Goal: Answer question/provide support: Share knowledge or assist other users

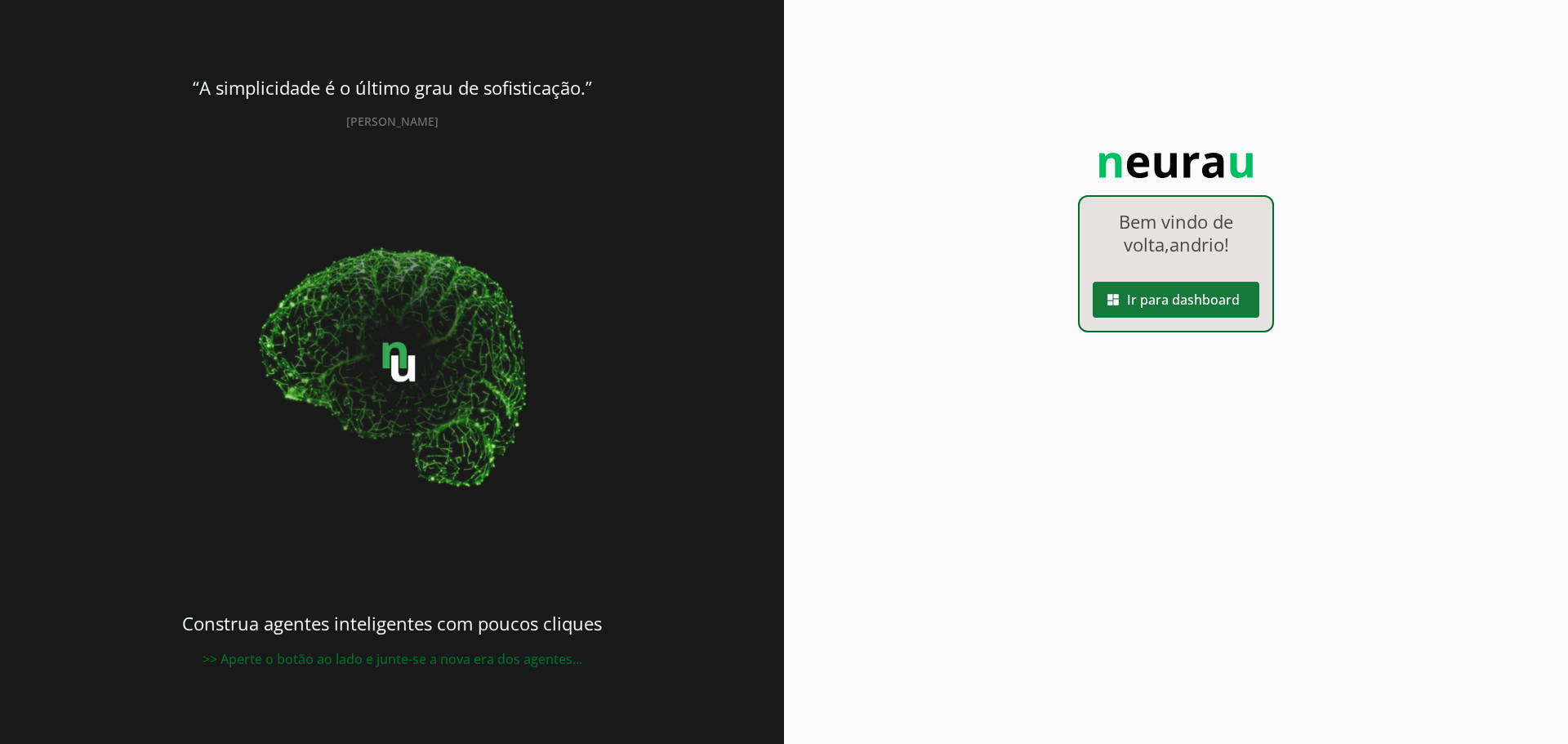
click at [1233, 296] on span at bounding box center [1175, 300] width 166 height 39
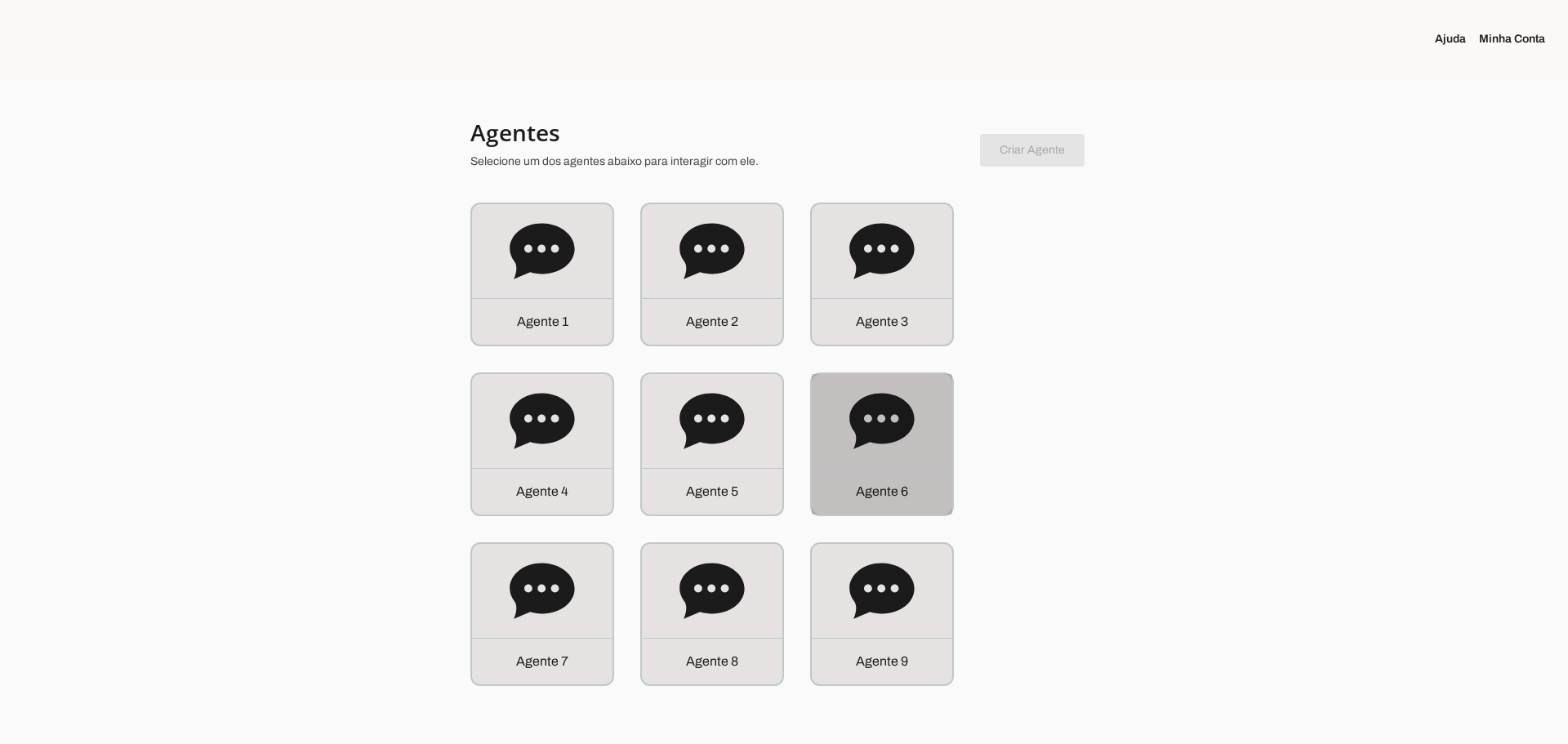
click at [887, 450] on icon at bounding box center [882, 421] width 65 height 65
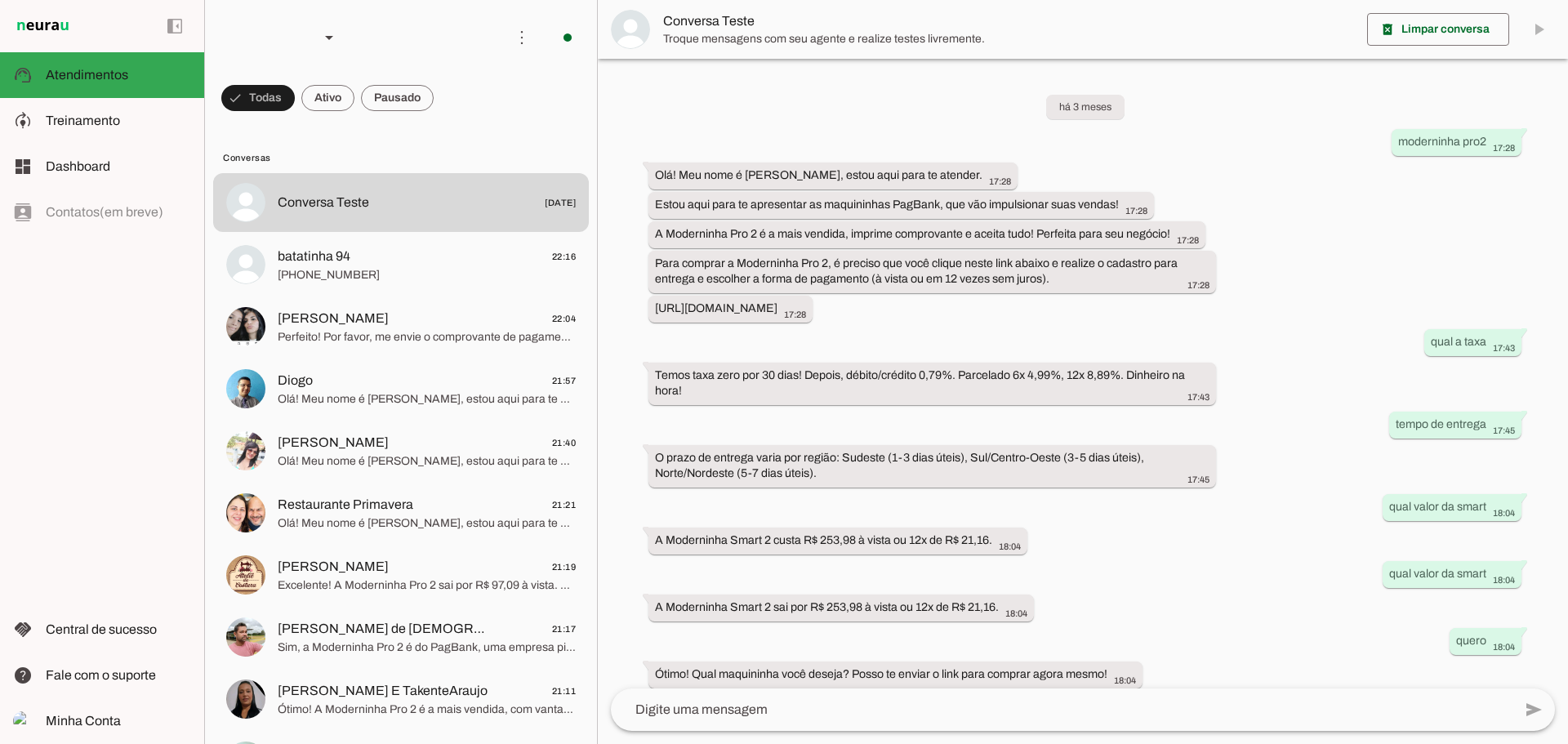
scroll to position [279, 0]
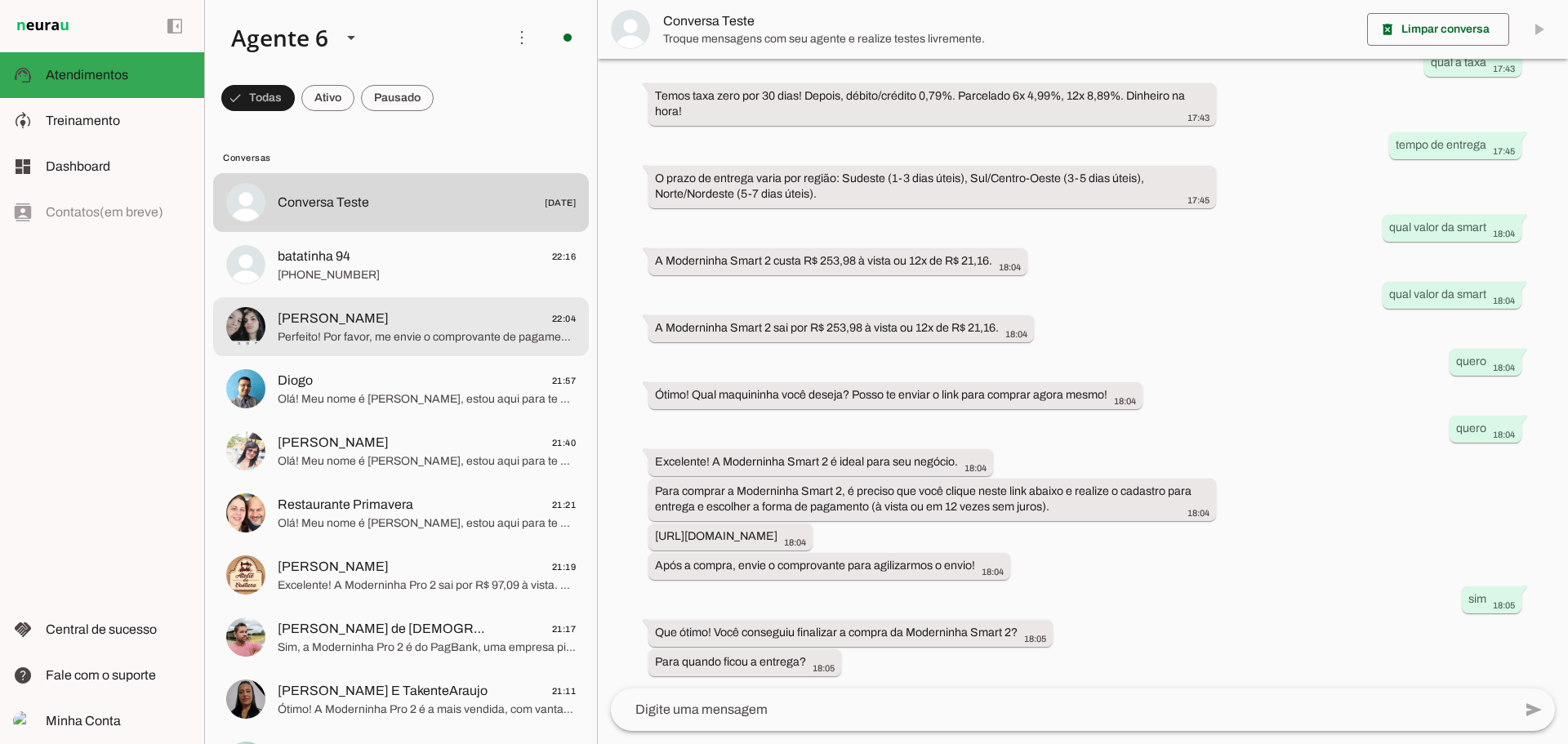
click at [468, 336] on span "Perfeito! Por favor, me envie o comprovante de pagamento para agilizarmos o env…" at bounding box center [426, 337] width 298 height 17
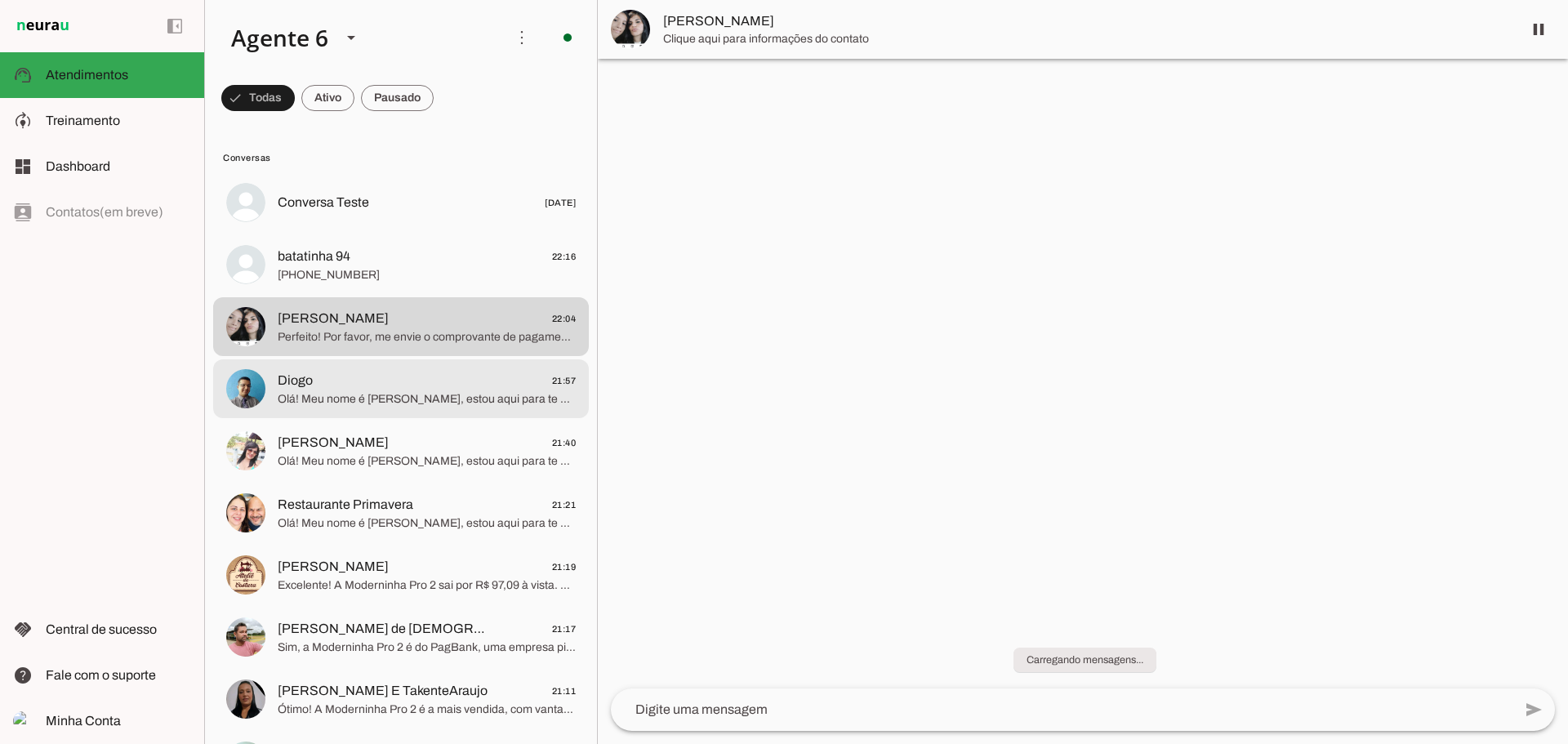
click at [477, 390] on span "Diogo 21:57" at bounding box center [426, 381] width 298 height 21
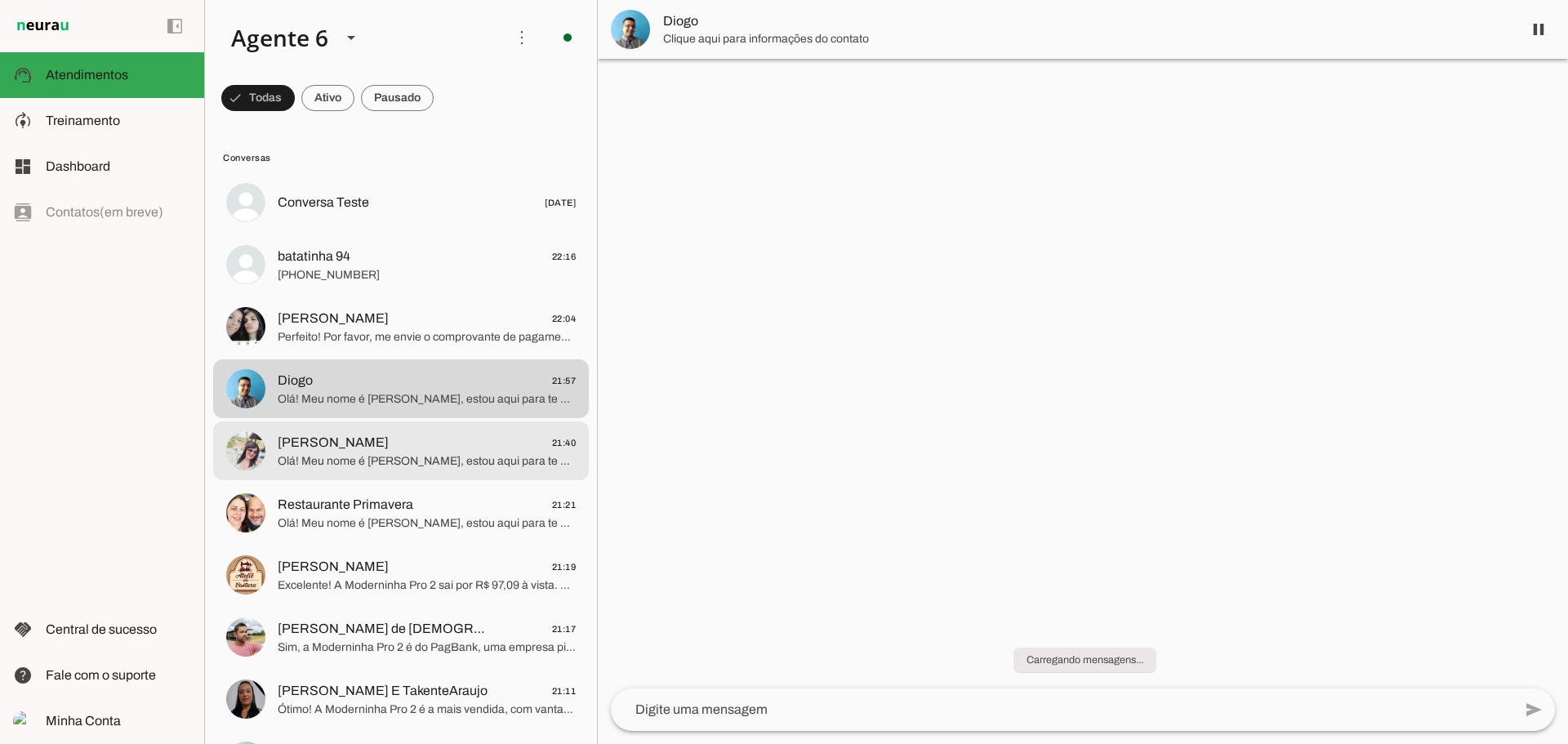
click at [504, 429] on md-item "[PERSON_NAME] 21:40 Olá! Meu nome é [PERSON_NAME], estou aqui para te atender. …" at bounding box center [402, 451] width 376 height 59
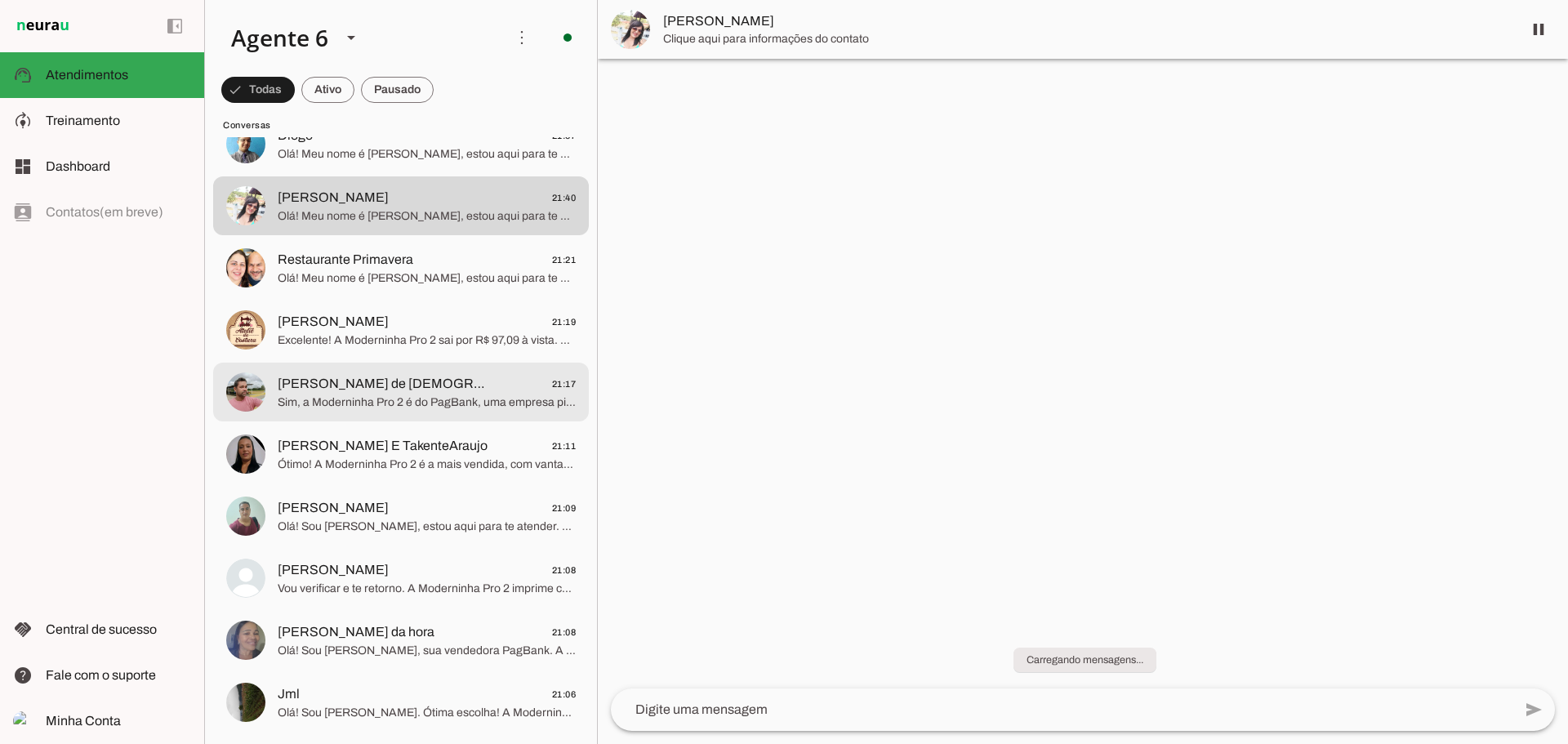
click at [495, 414] on md-item "[PERSON_NAME] de [DEMOGRAPHIC_DATA] 21:17 Sim, a Moderninha Pro 2 é do PagBank,…" at bounding box center [402, 392] width 376 height 59
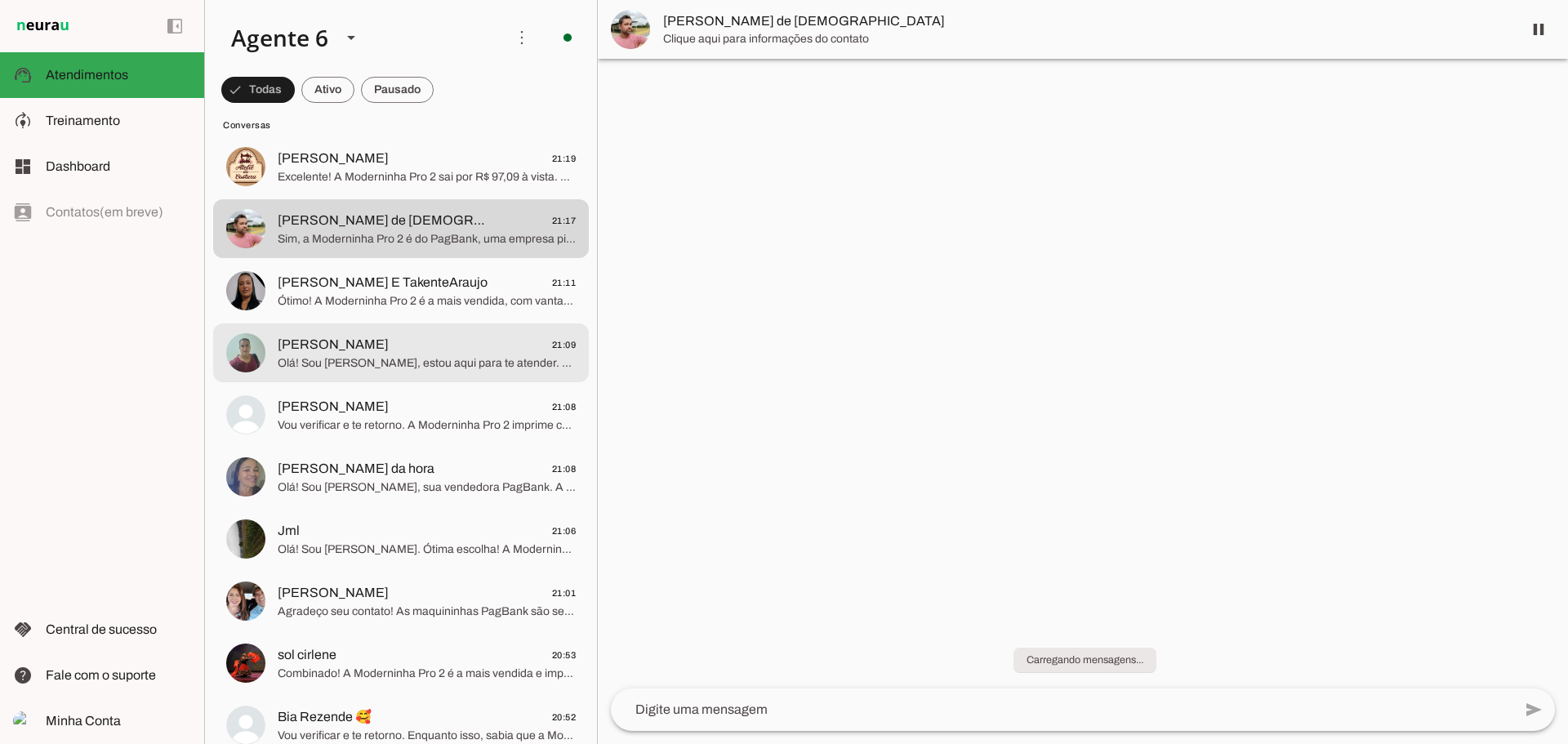
click at [448, 361] on span "Olá! Sou [PERSON_NAME], estou aqui para te atender. A Moderninha Pro 2 é perfei…" at bounding box center [426, 363] width 298 height 17
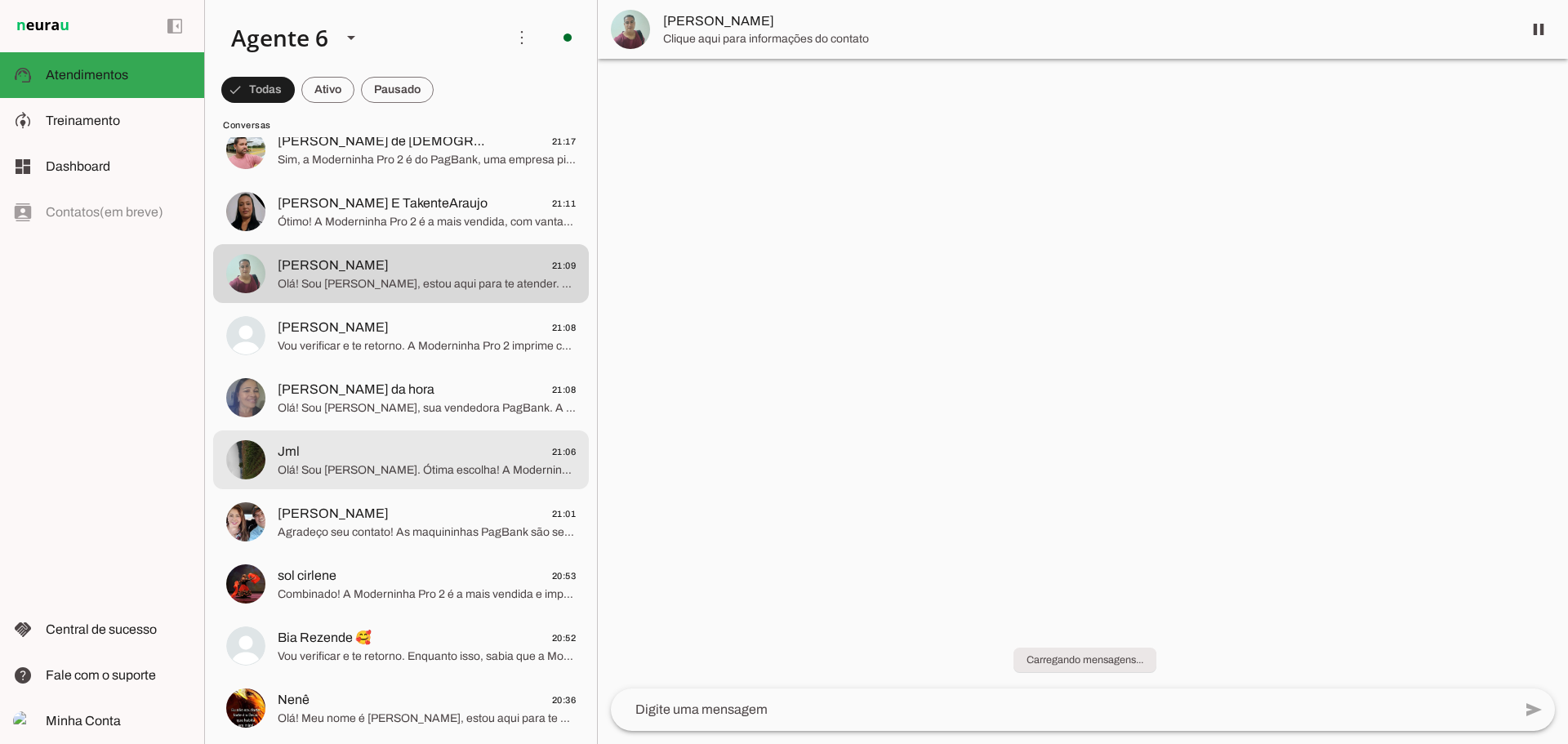
scroll to position [490, 0]
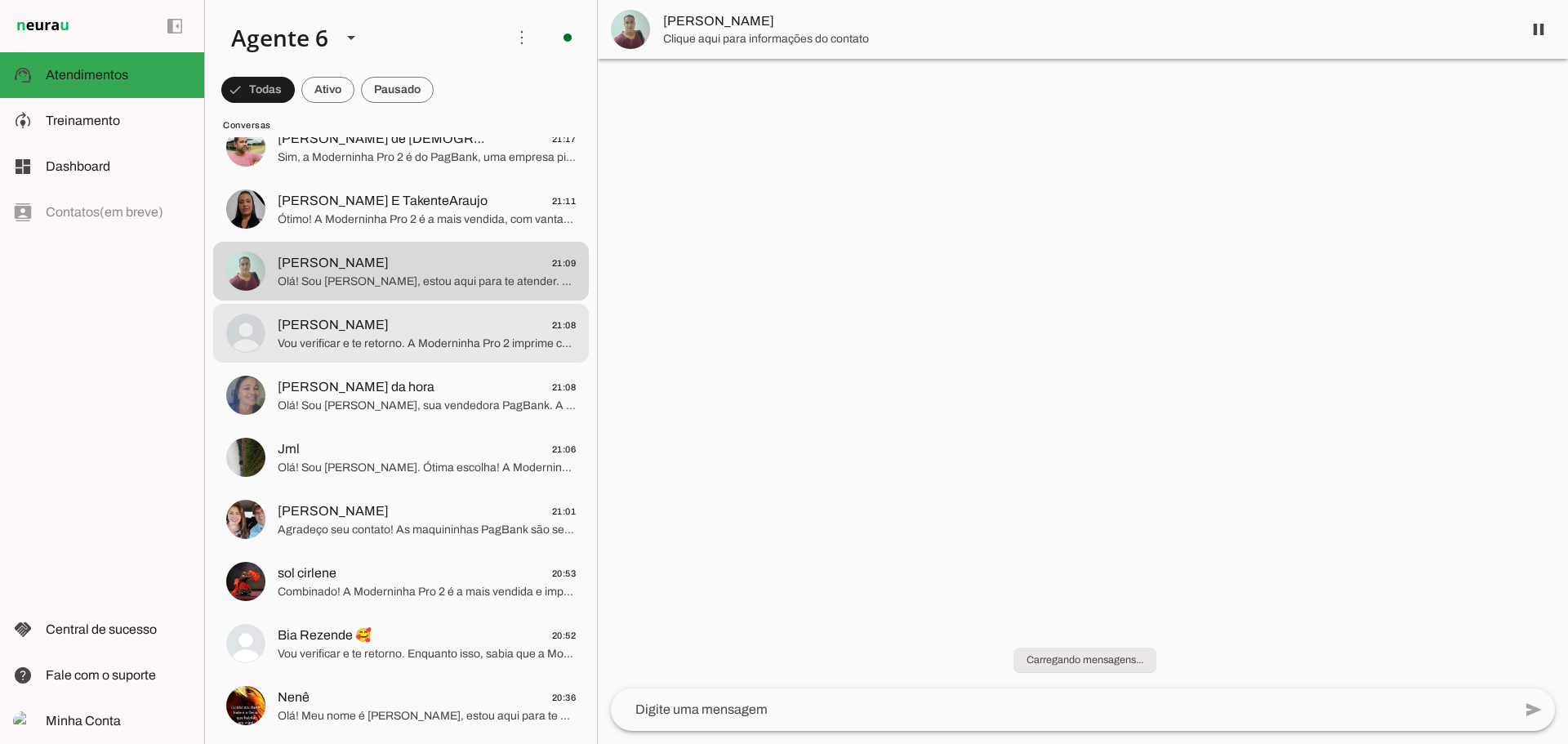
click at [436, 316] on span "[PERSON_NAME] 21:08" at bounding box center [426, 325] width 298 height 21
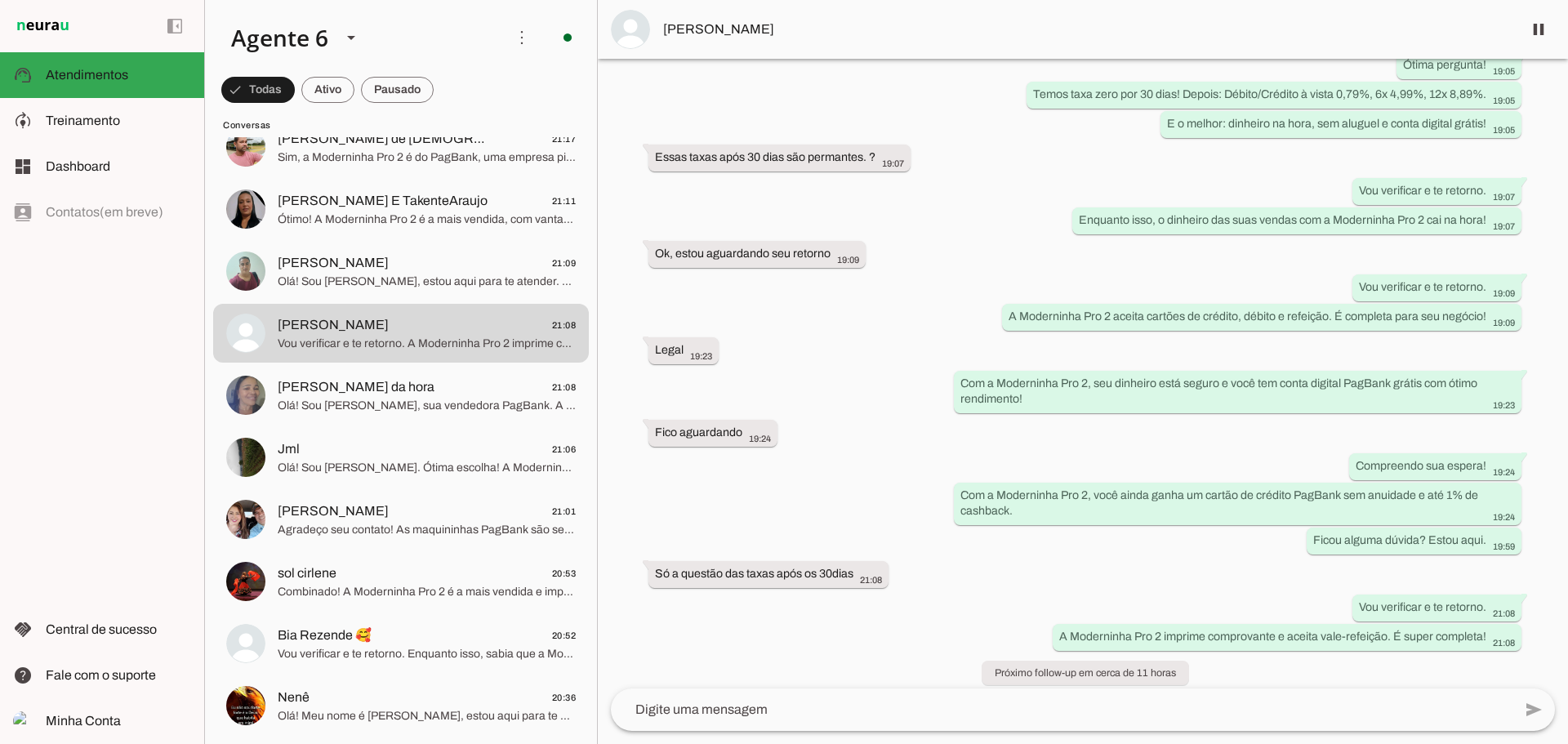
scroll to position [373, 0]
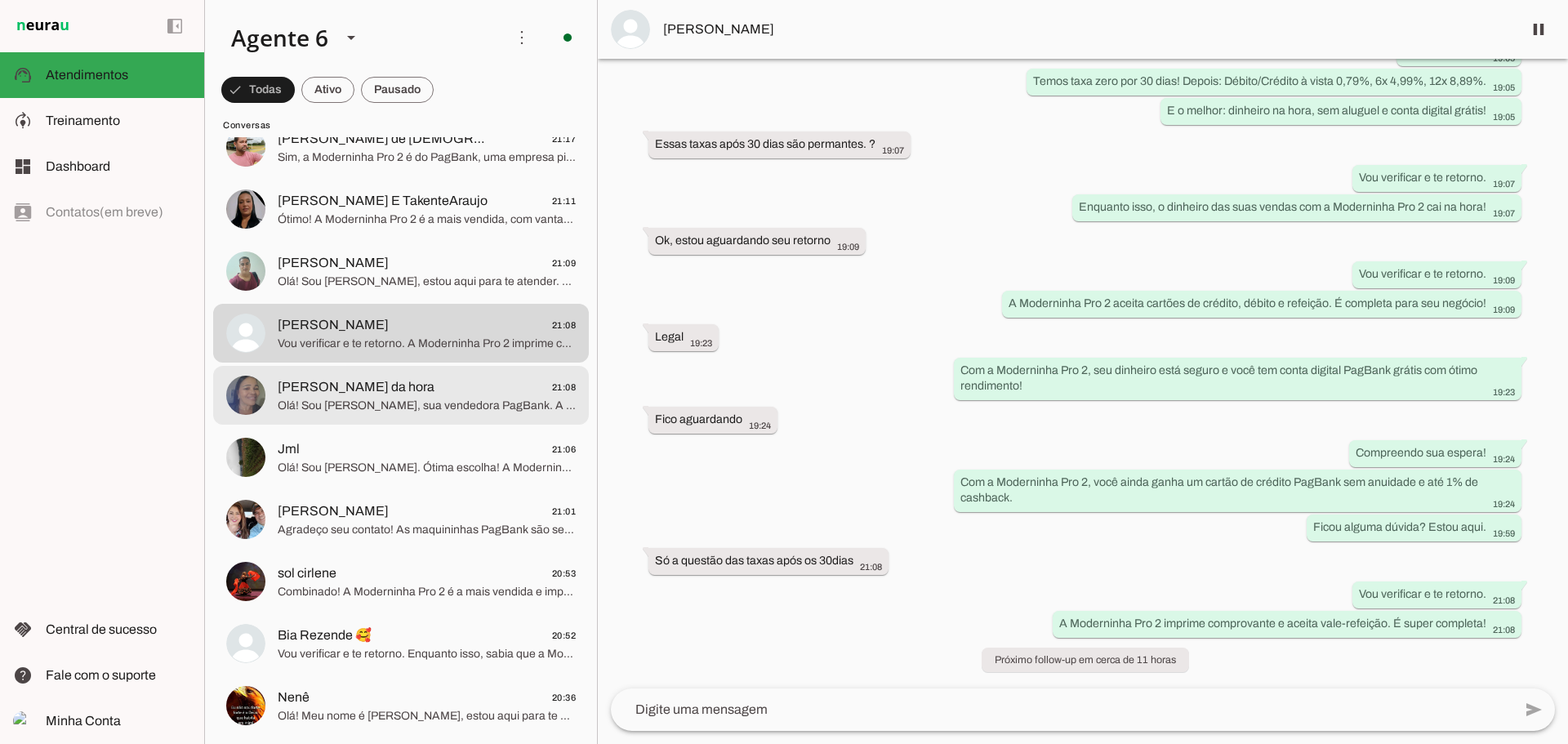
click at [396, 409] on span "Olá! Sou [PERSON_NAME], sua vendedora PagBank. A Moderninha Pro 2 é a mais vend…" at bounding box center [426, 405] width 298 height 17
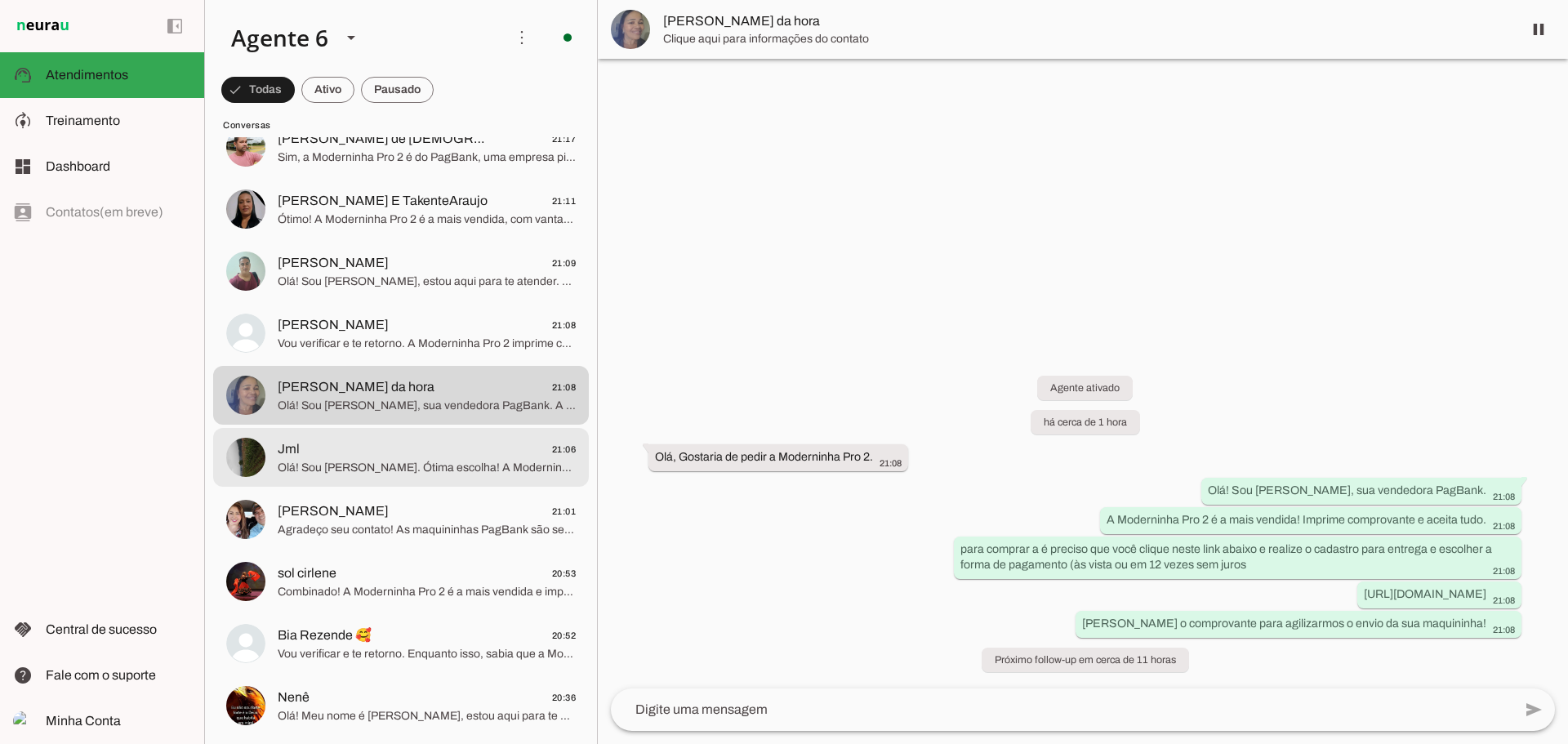
click at [413, 460] on span "Olá! Sou [PERSON_NAME]. Ótima escolha! A Moderninha Pro 2 é a mais vendida e co…" at bounding box center [426, 467] width 298 height 17
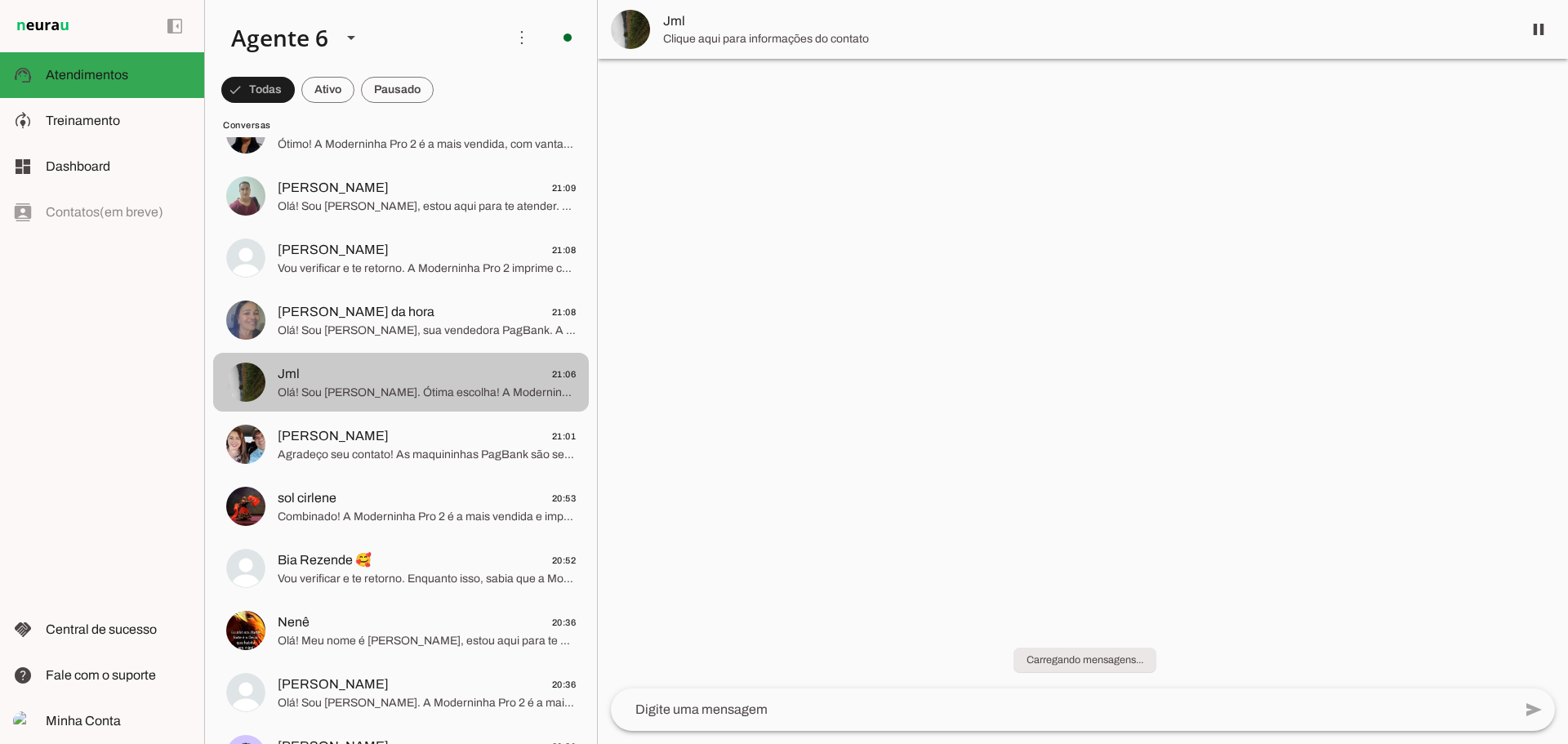
scroll to position [572, 0]
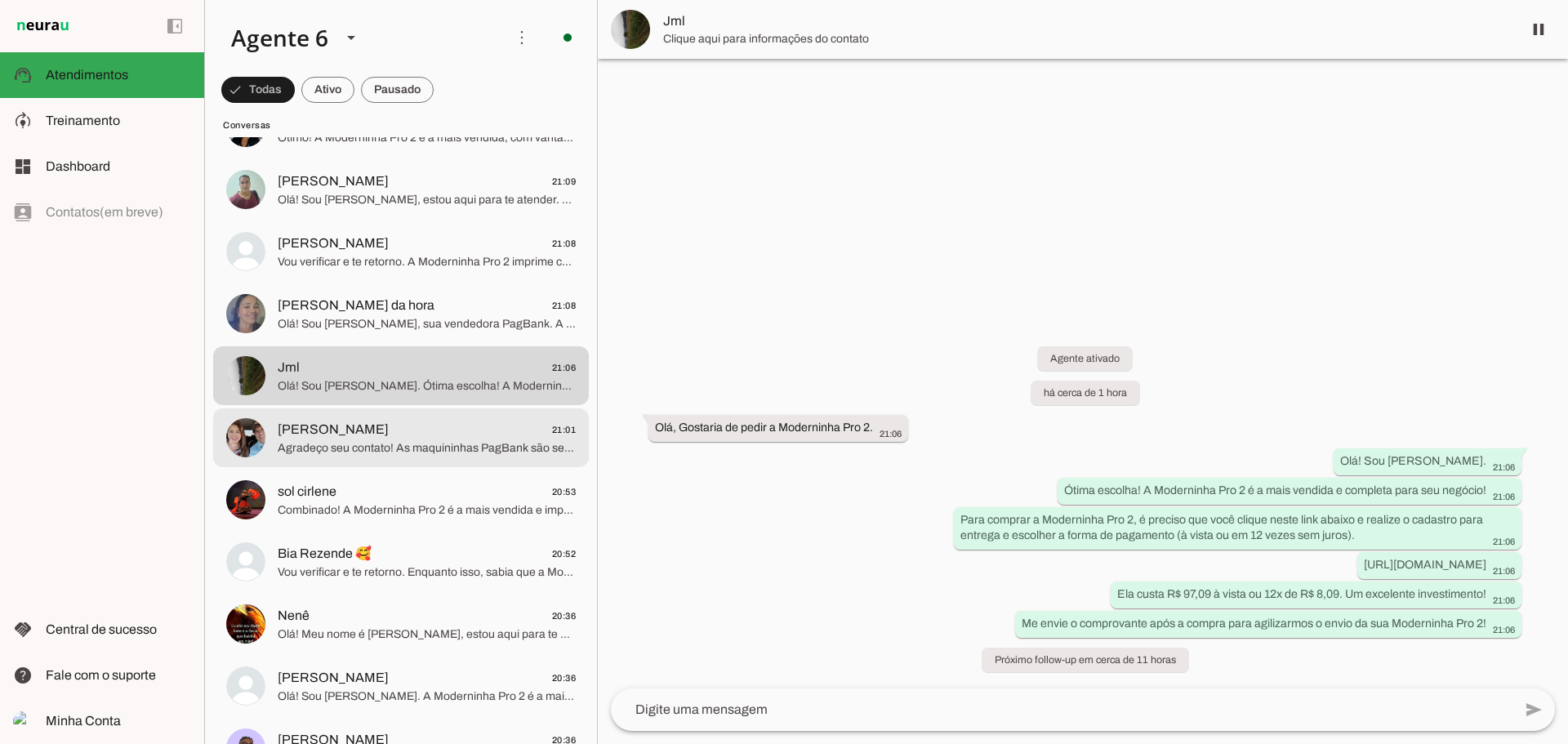
click at [425, 440] on span "Agradeço seu contato! As maquininhas PagBank são sempre a melhor escolha para s…" at bounding box center [426, 448] width 298 height 17
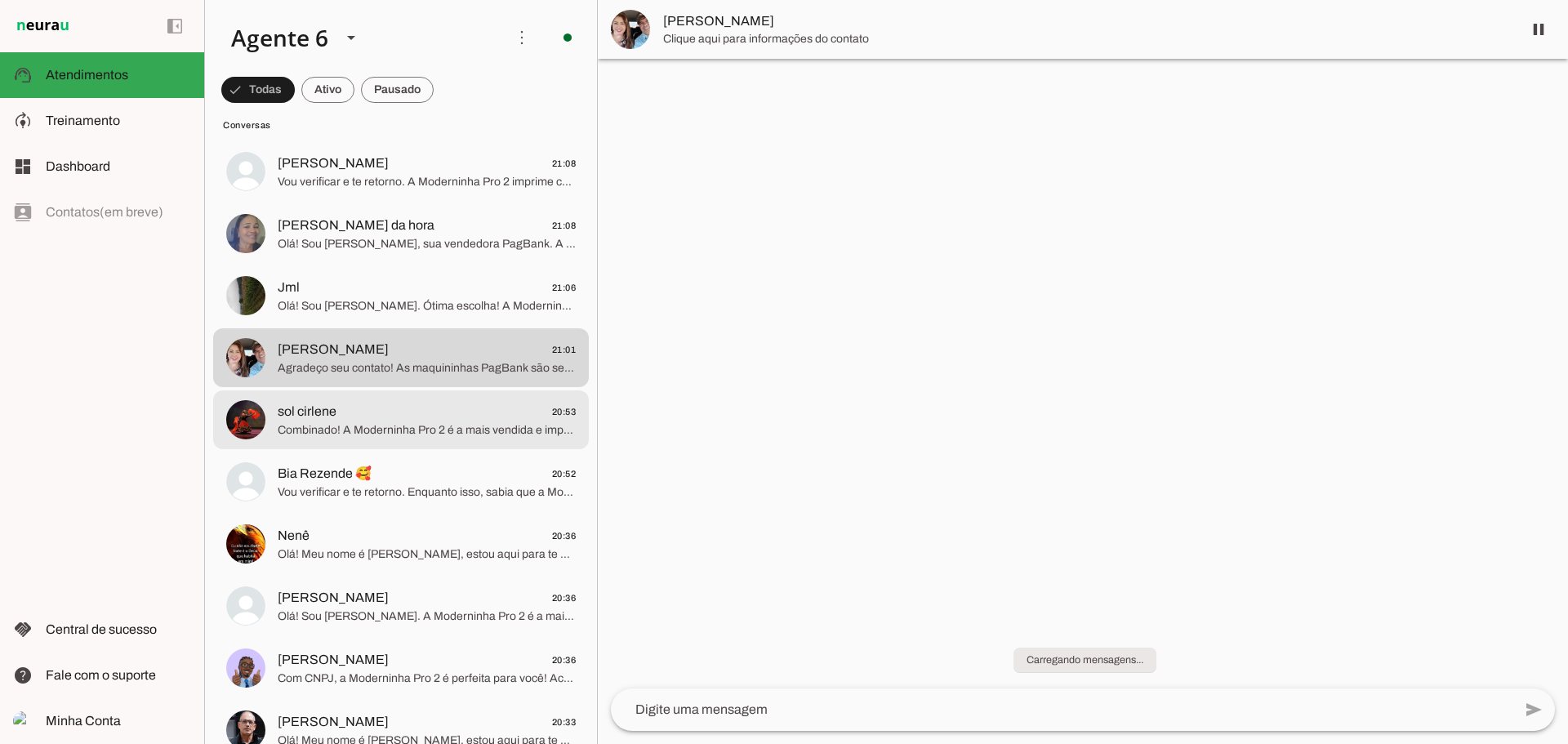
scroll to position [653, 0]
click at [423, 410] on span "sol cirlene 20:53" at bounding box center [426, 410] width 298 height 21
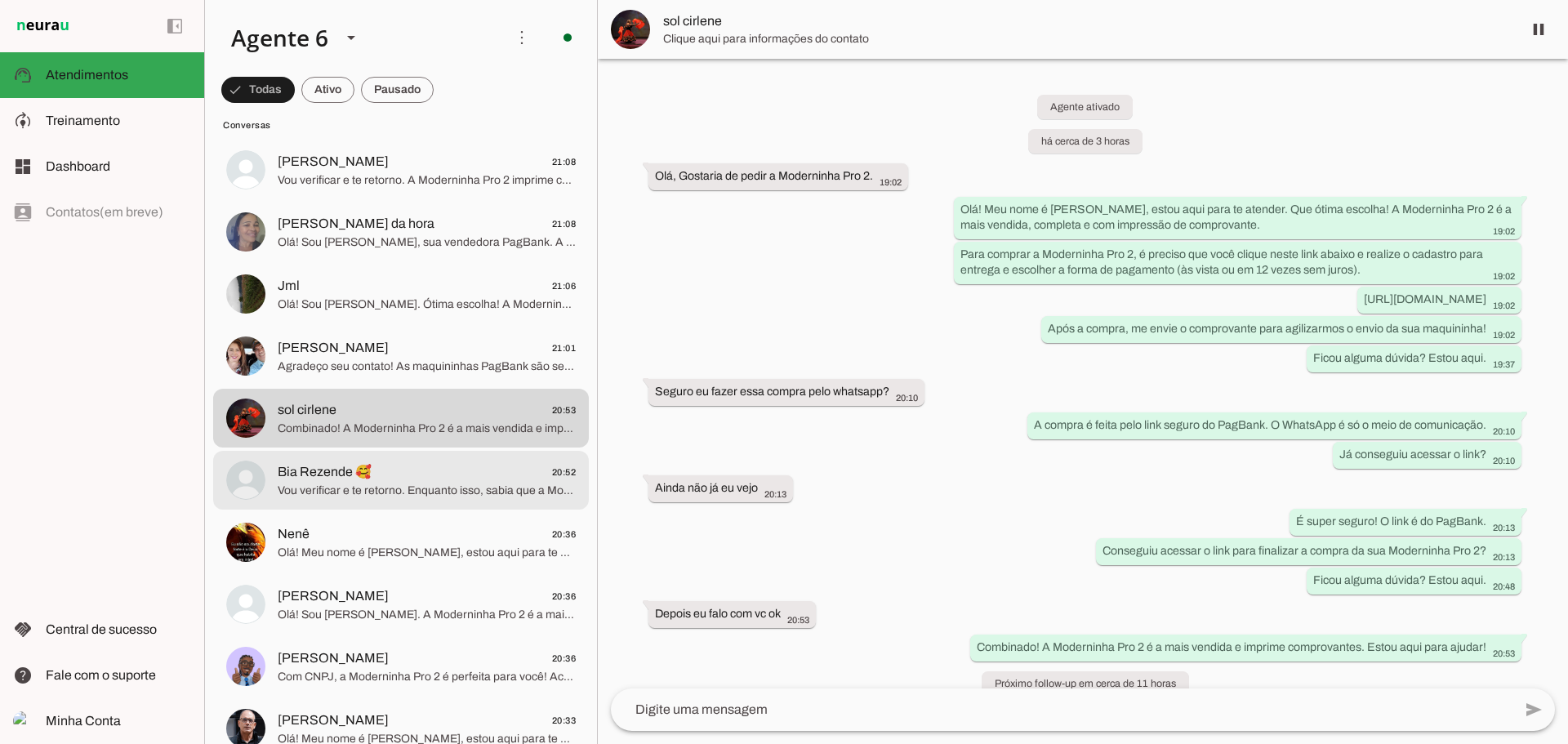
click at [415, 466] on span "Bia Rezende 🥰 20:52" at bounding box center [426, 472] width 298 height 21
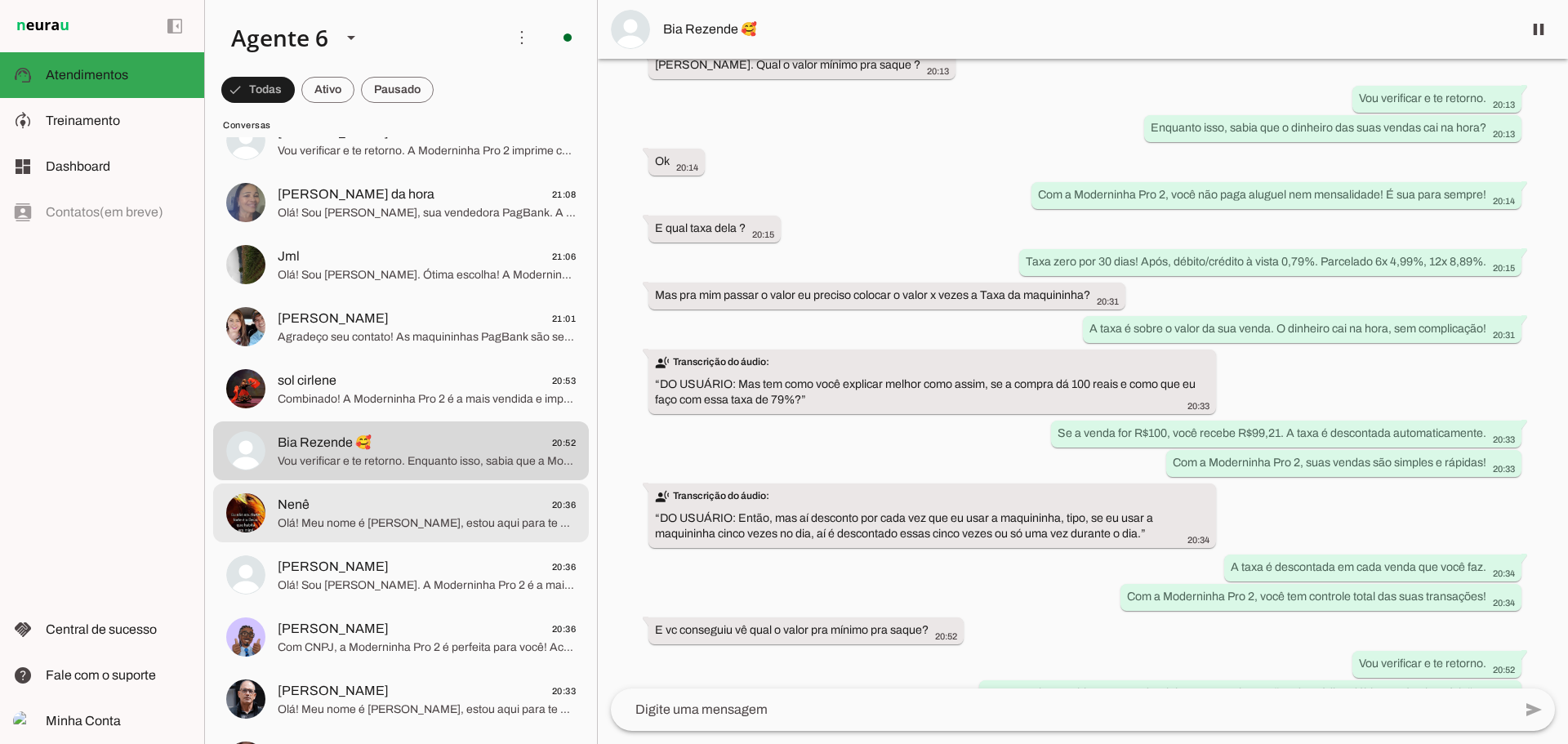
scroll to position [735, 0]
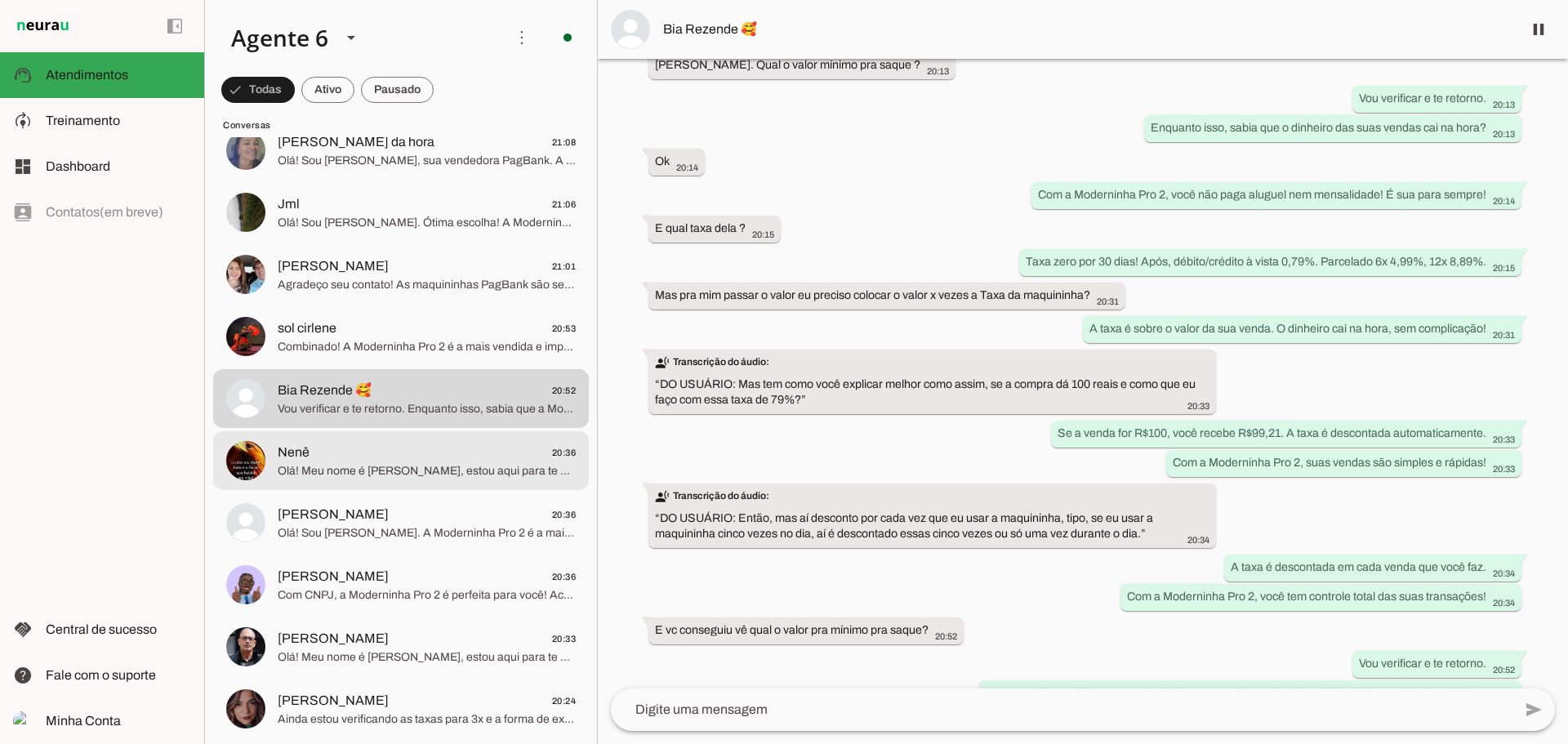
click at [423, 449] on span "Nenê 20:36" at bounding box center [426, 453] width 298 height 21
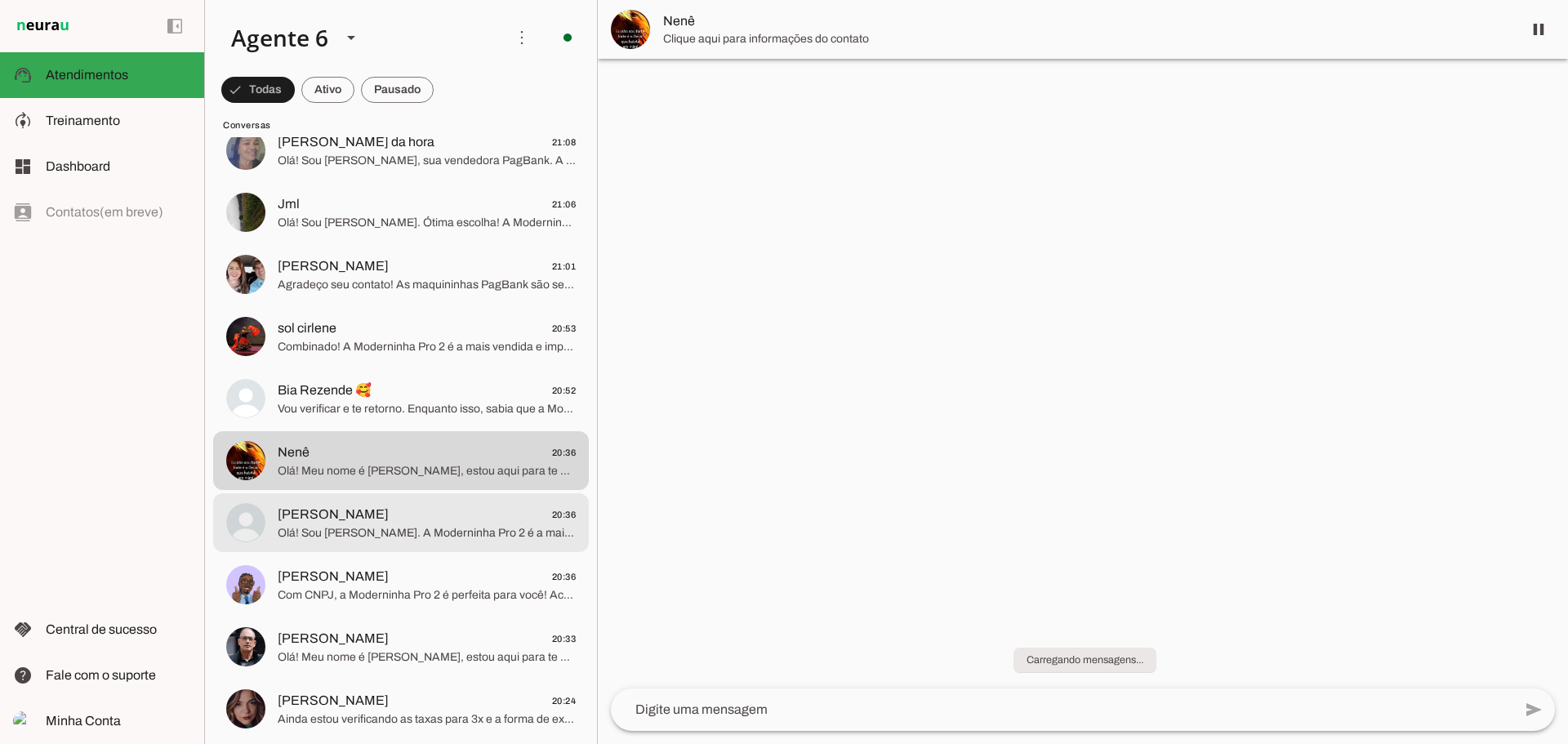
click at [406, 526] on span "Olá! Sou [PERSON_NAME]. A Moderninha Pro 2 é a mais vendida, imprime comprovant…" at bounding box center [426, 533] width 298 height 17
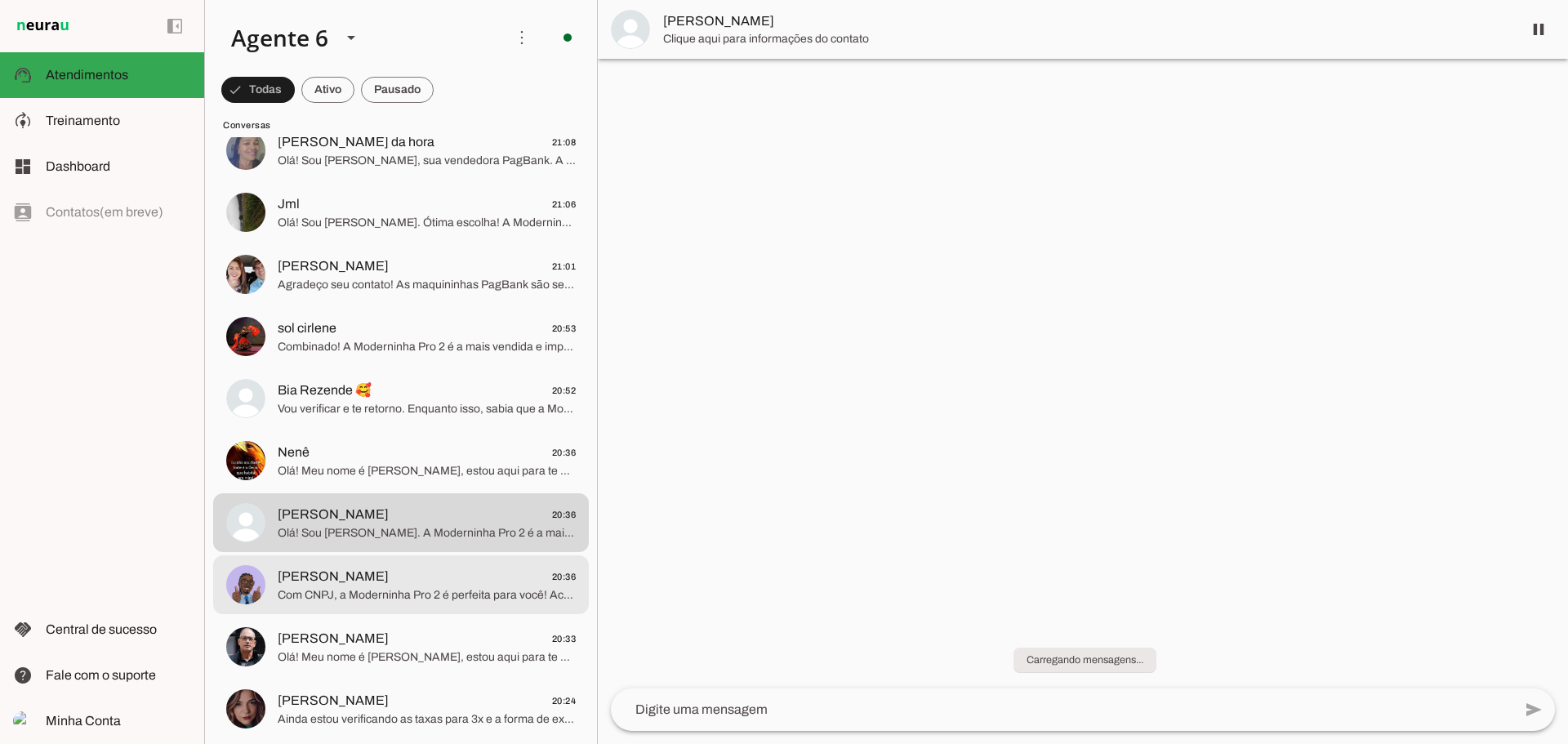
click at [439, 599] on span "Com CNPJ, a Moderninha Pro 2 é perfeita para você! Aceita vale-refeição e tem t…" at bounding box center [426, 595] width 298 height 17
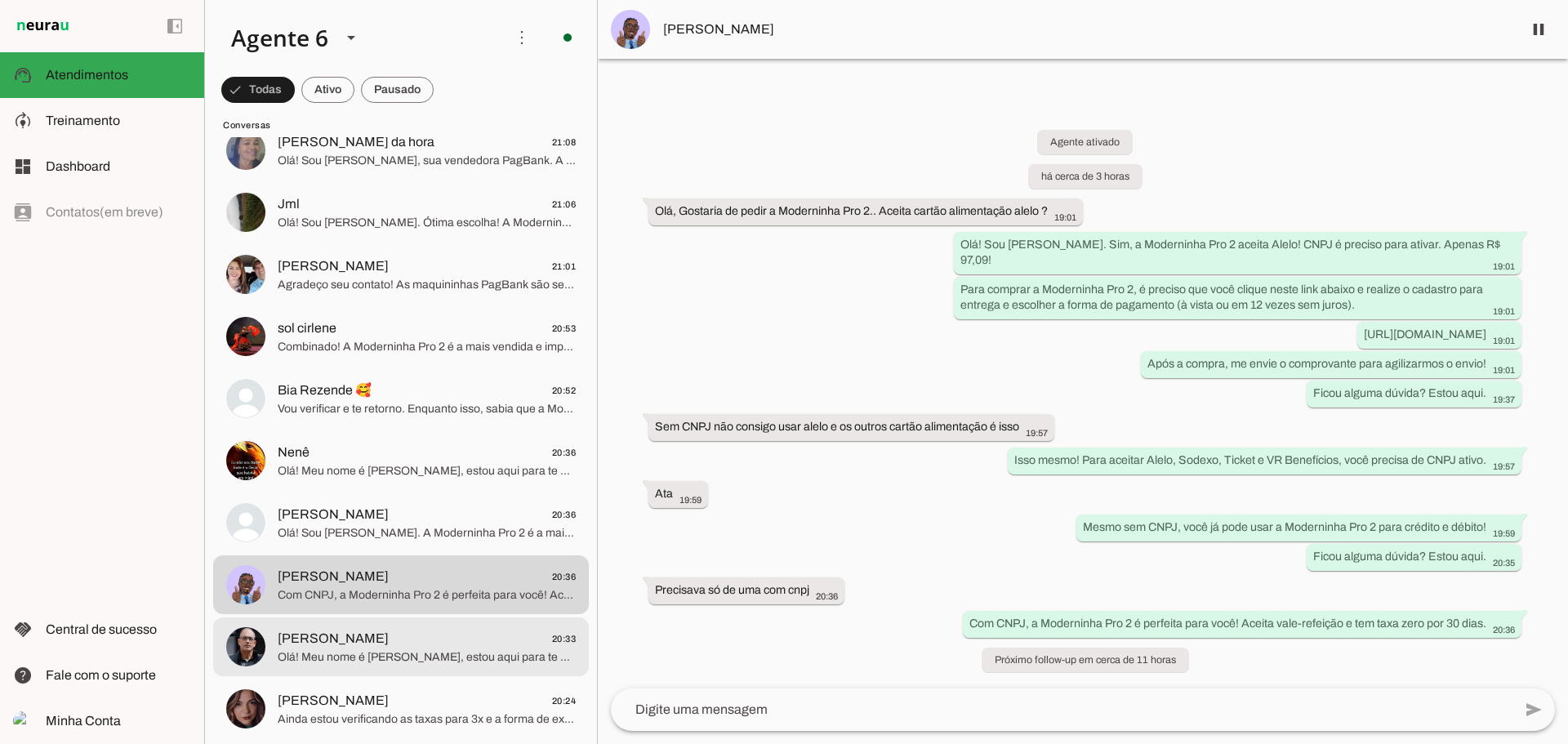
click at [357, 633] on span "[PERSON_NAME] 20:33" at bounding box center [426, 639] width 298 height 21
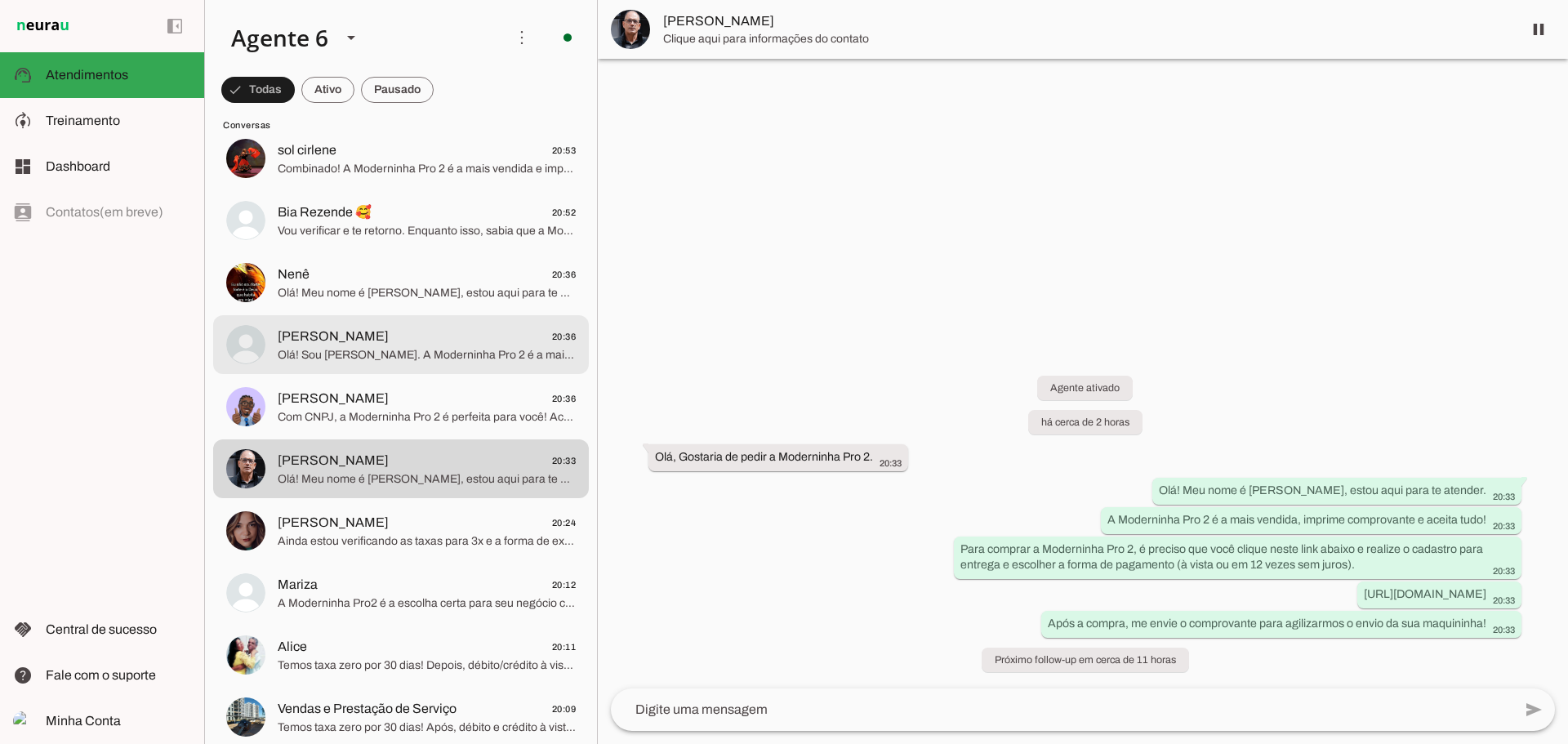
scroll to position [980, 0]
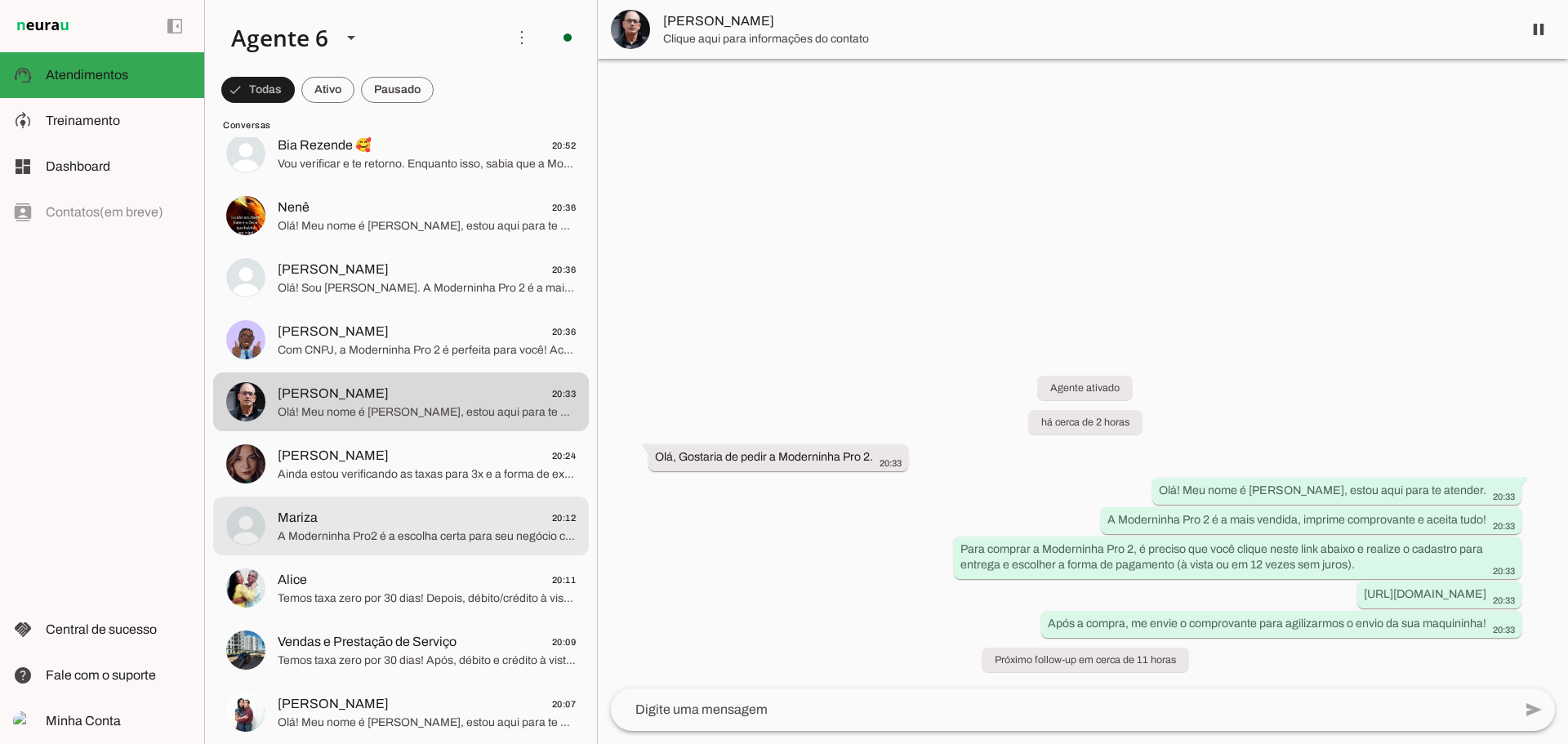
click at [384, 521] on span "Mariza 20:12" at bounding box center [426, 518] width 298 height 21
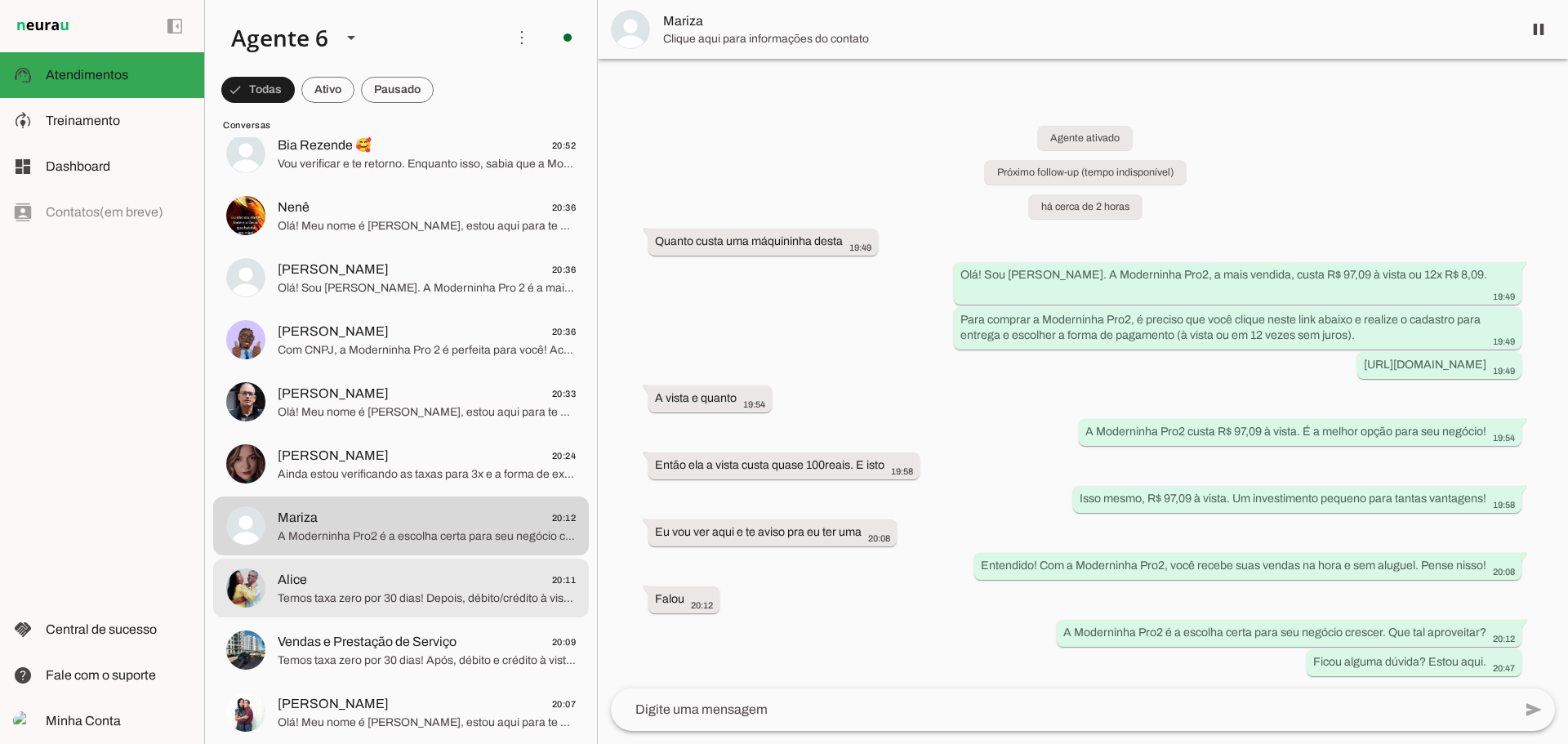
click at [417, 579] on span "Alice 20:11" at bounding box center [426, 580] width 298 height 21
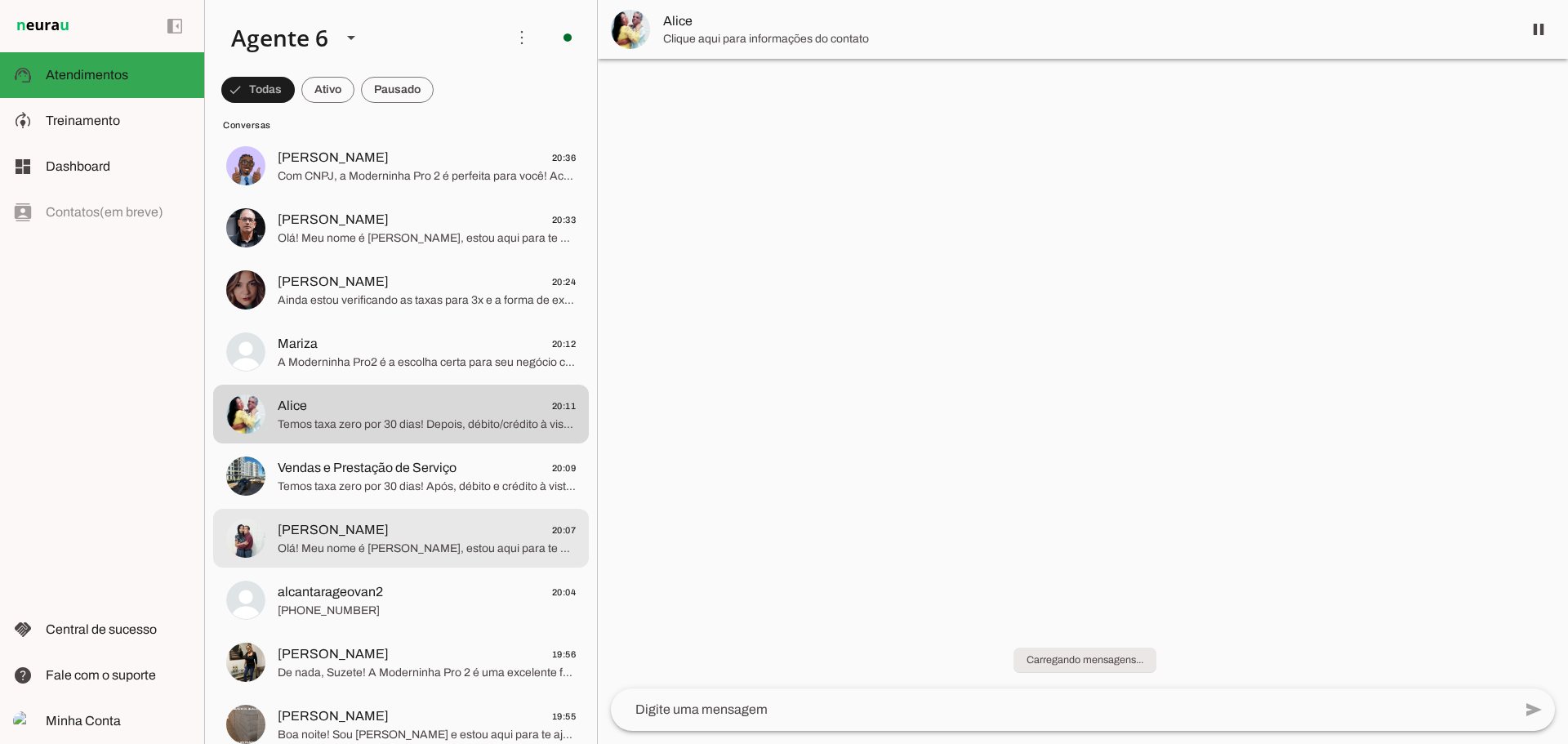
scroll to position [1225, 0]
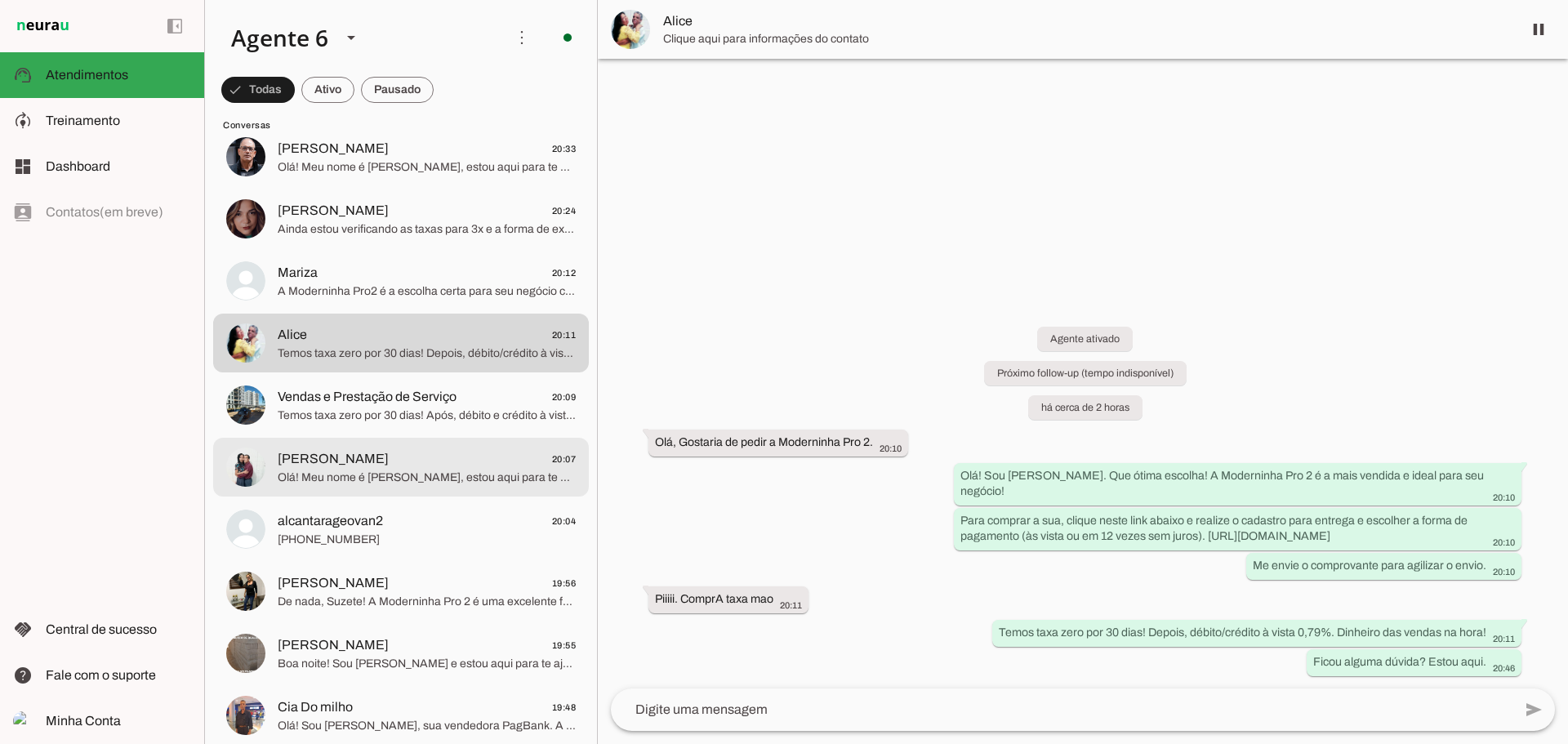
click at [390, 438] on md-item "[PERSON_NAME] 20:07 Olá! Meu nome é [PERSON_NAME], estou aqui para te atender. …" at bounding box center [402, 467] width 376 height 59
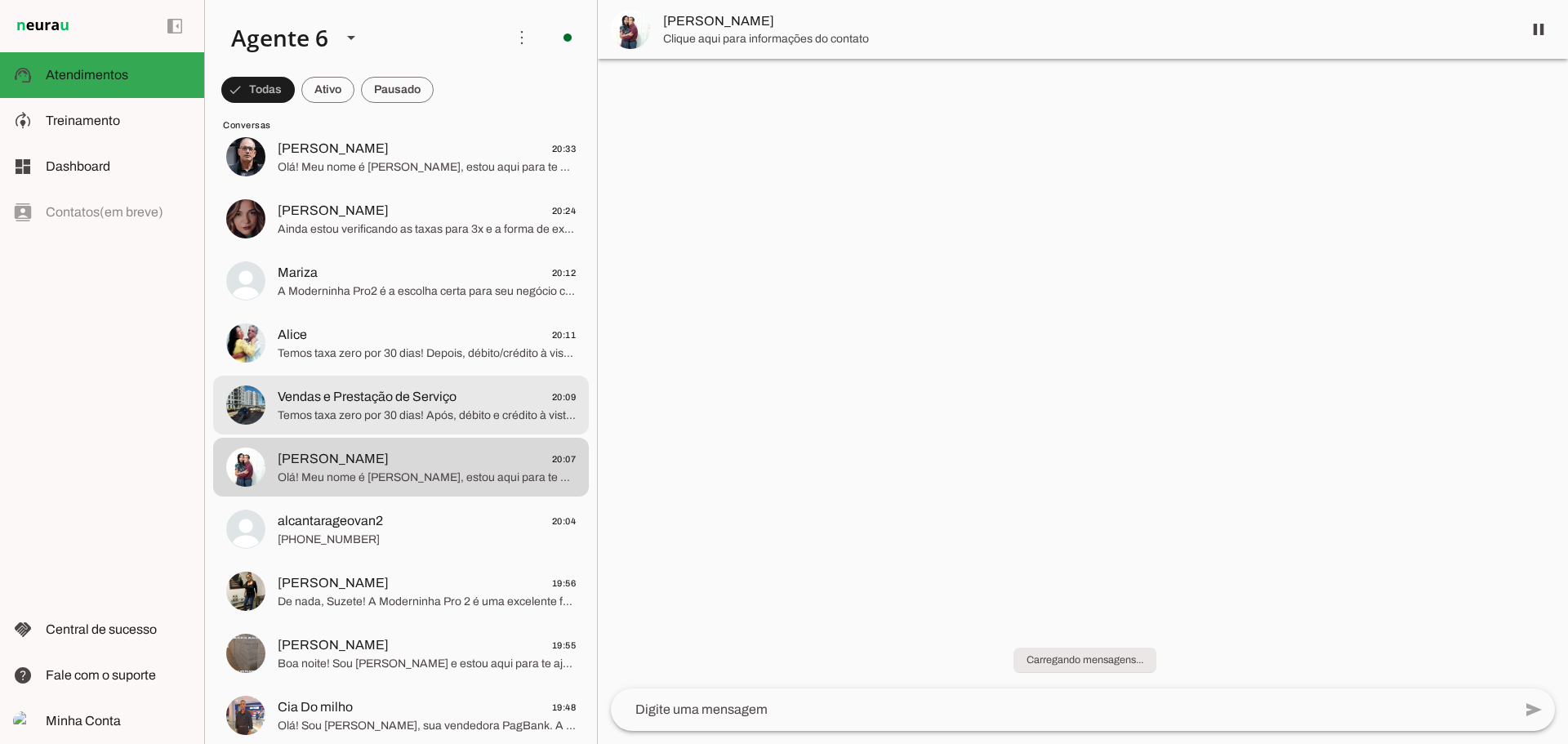
click at [401, 398] on span "Vendas e Prestação de Serviço" at bounding box center [367, 397] width 179 height 20
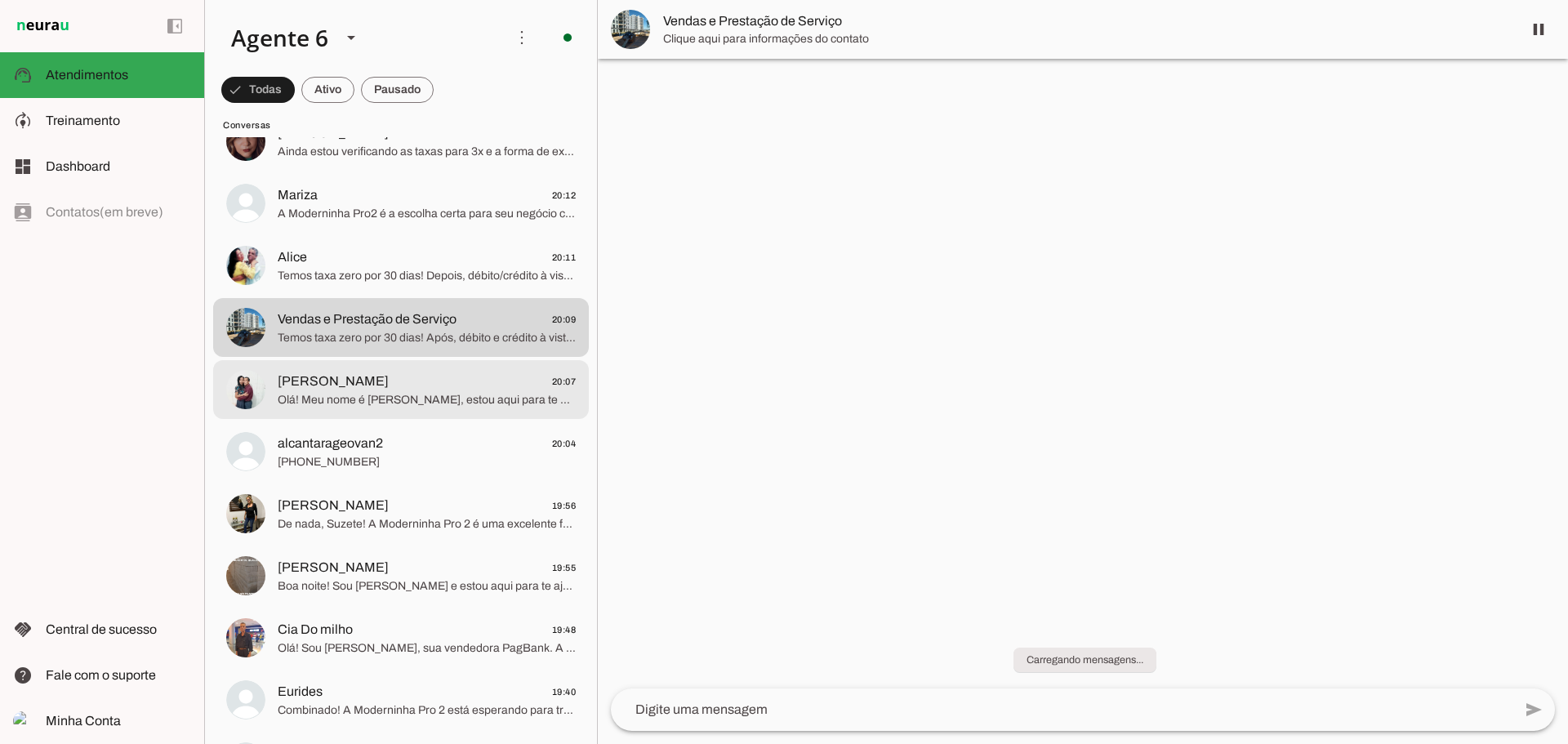
scroll to position [1307, 0]
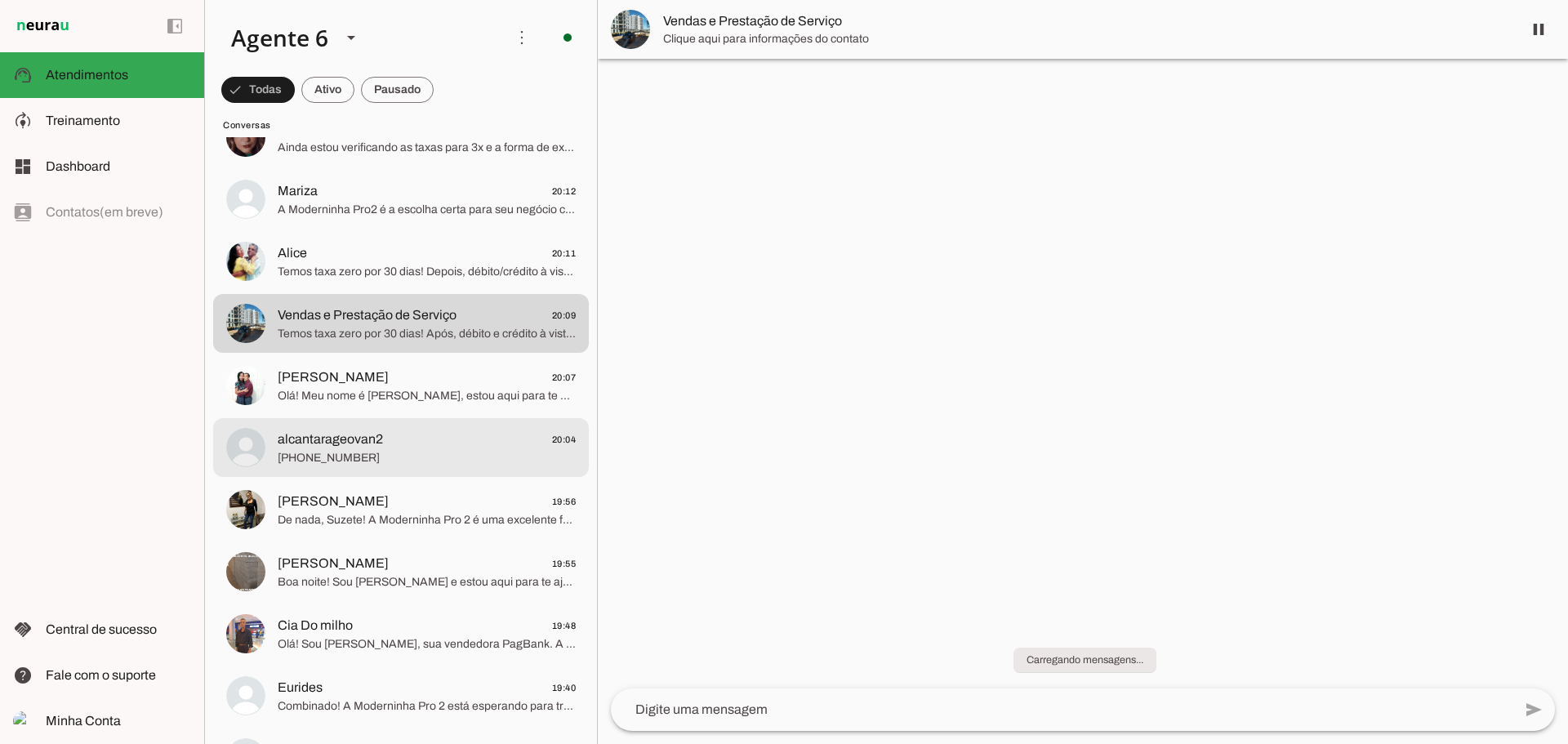
click at [405, 438] on span "alcantarageovan2 20:04" at bounding box center [426, 439] width 298 height 21
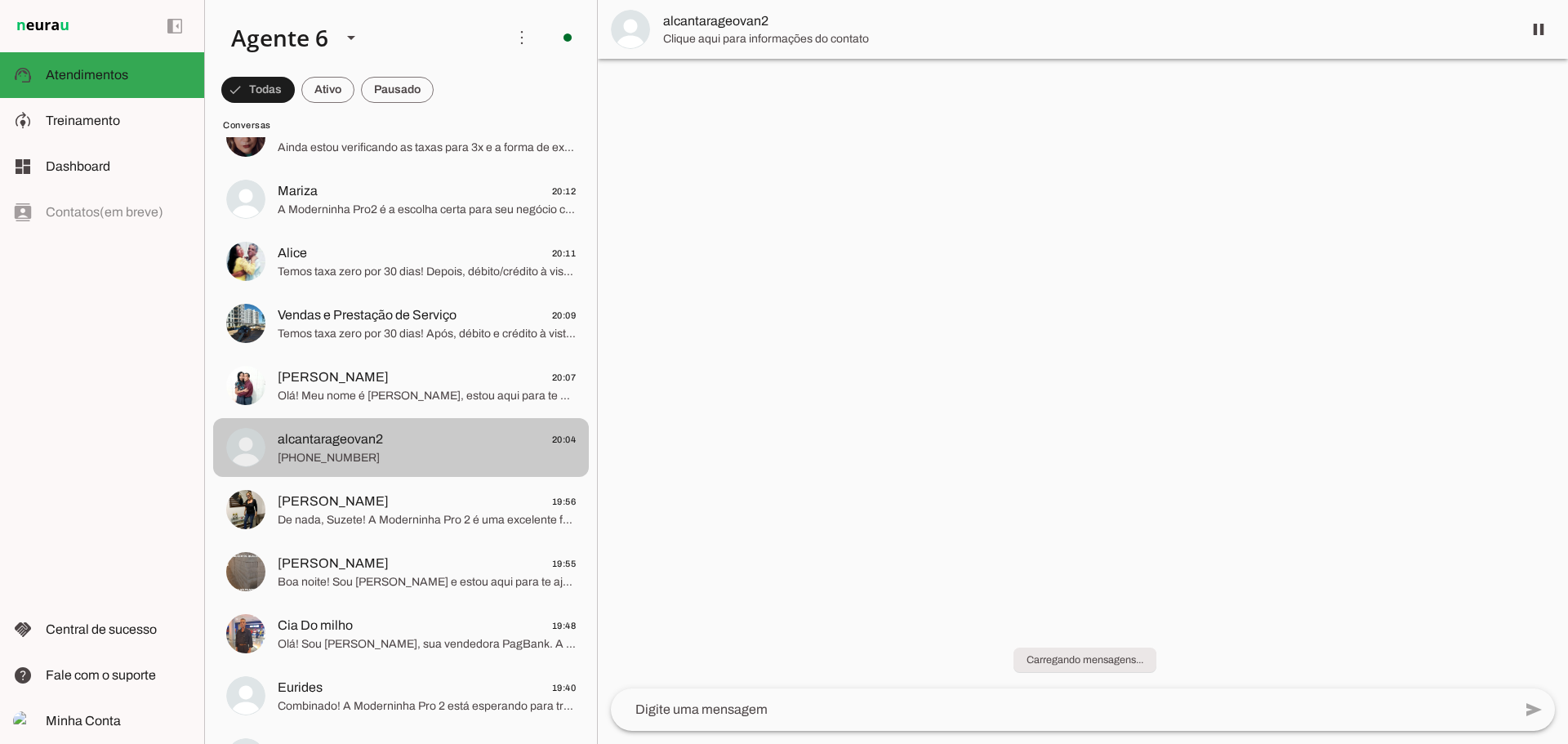
click at [408, 507] on span "[PERSON_NAME] 19:56" at bounding box center [426, 502] width 298 height 21
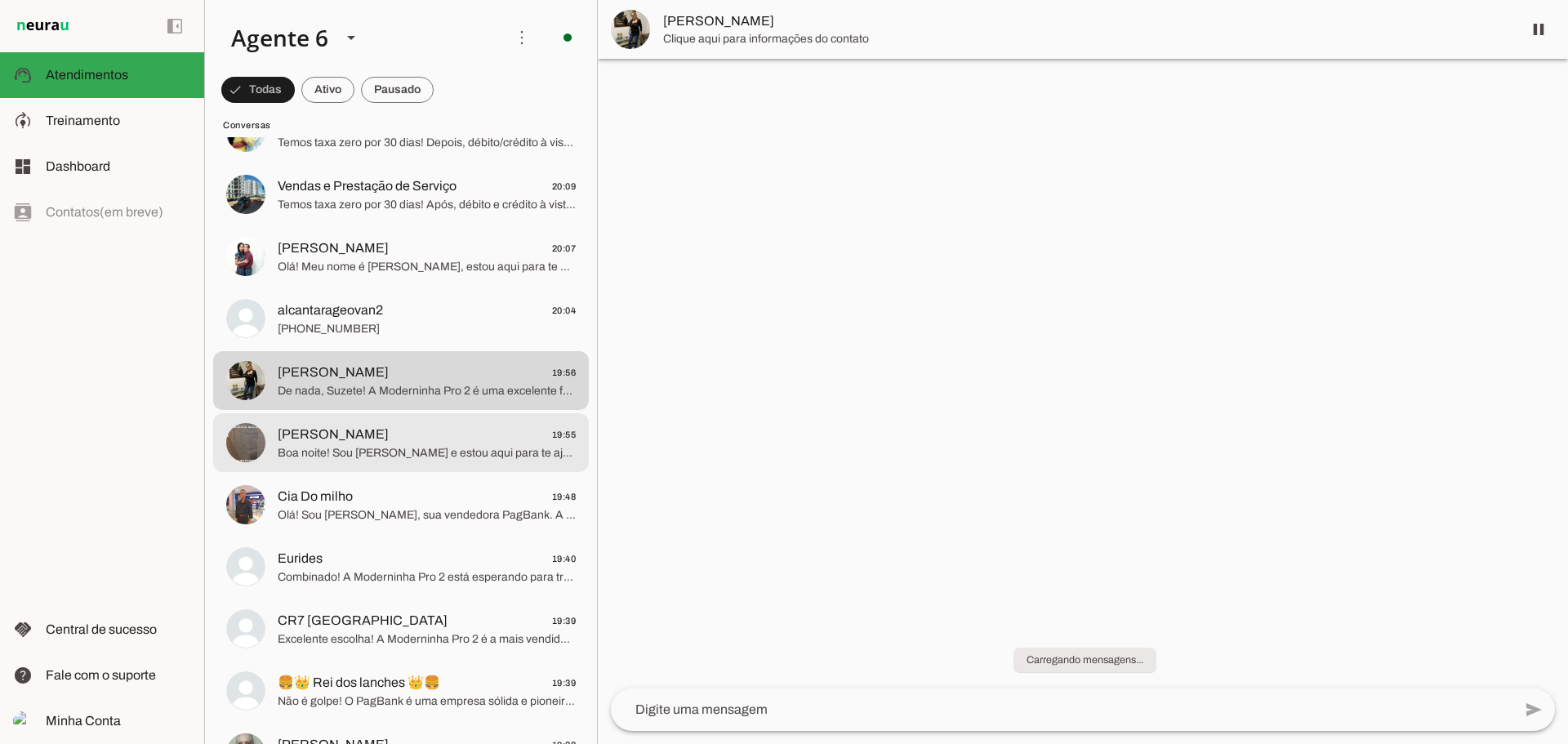
scroll to position [1470, 0]
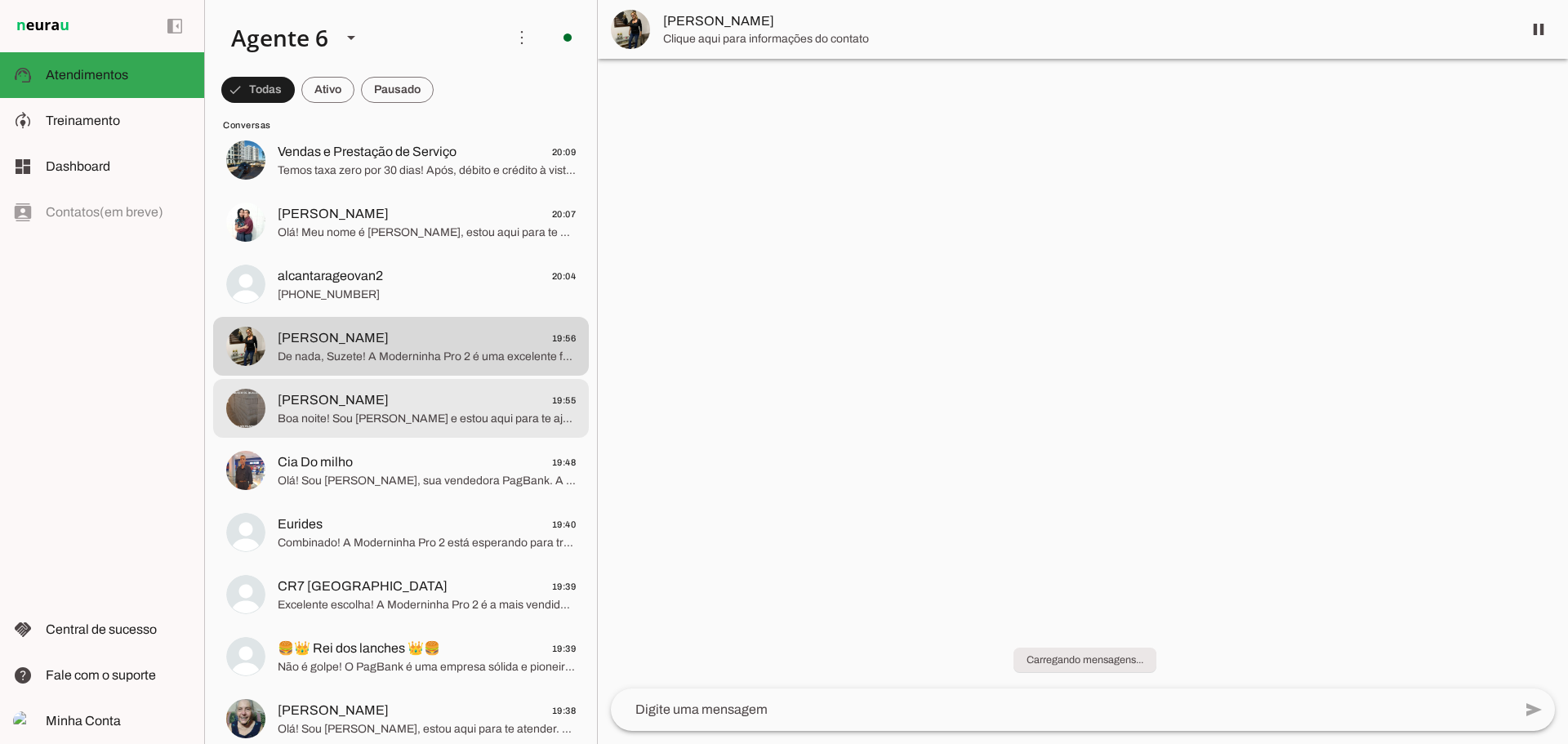
click at [387, 400] on span "[PERSON_NAME] 19:55" at bounding box center [426, 401] width 298 height 21
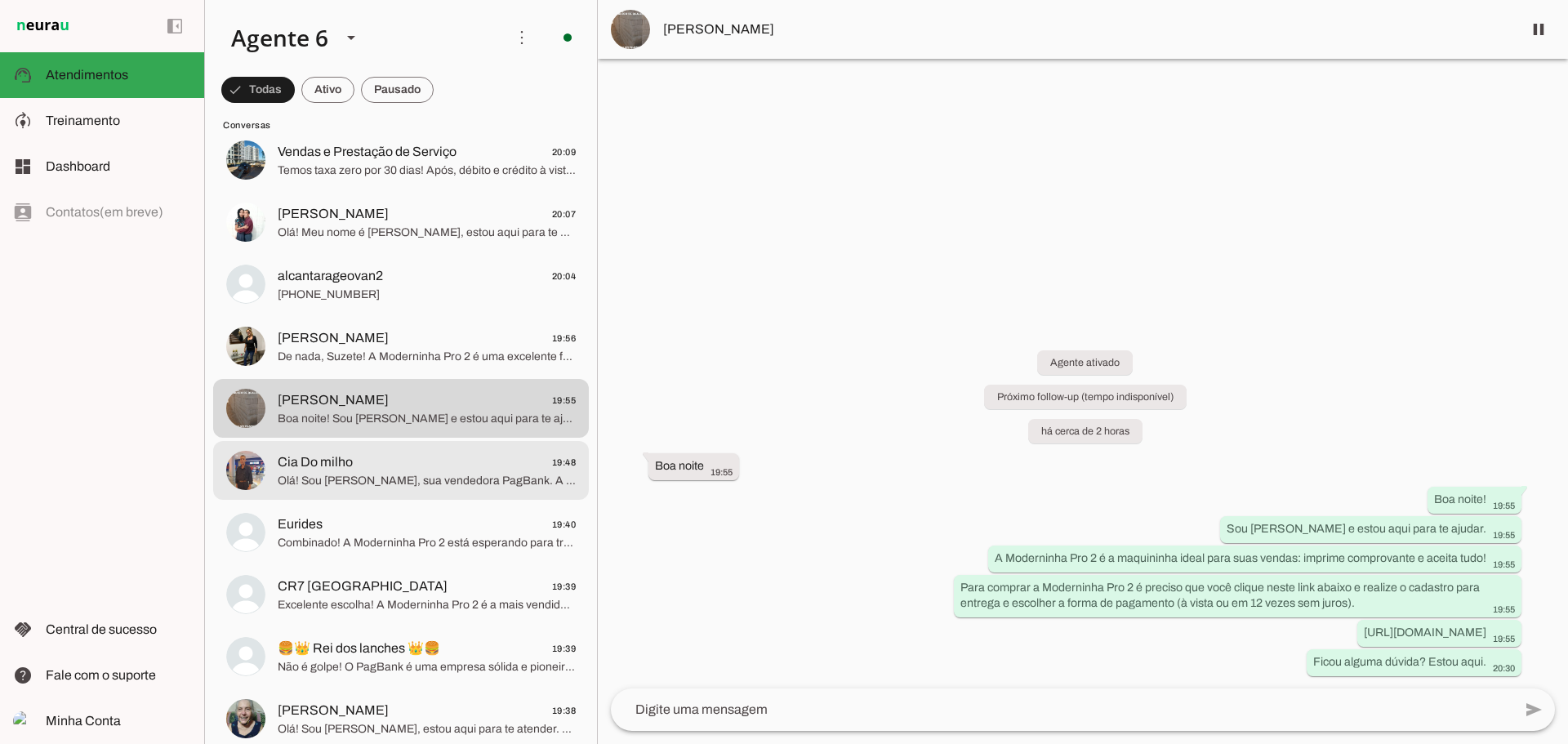
click at [377, 475] on span "Olá! Sou [PERSON_NAME], sua vendedora PagBank. A Moderninha Pro 2 imprime compr…" at bounding box center [426, 480] width 298 height 17
